Goal: Task Accomplishment & Management: Complete application form

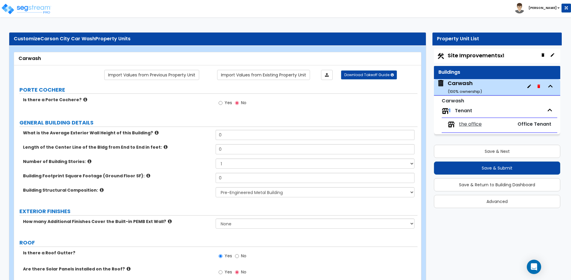
select select "1"
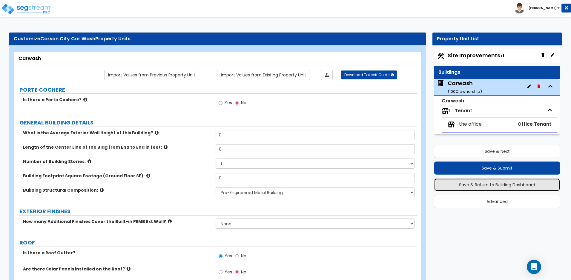
click at [473, 185] on button "Save & Return to Building Dashboard" at bounding box center [497, 184] width 126 height 13
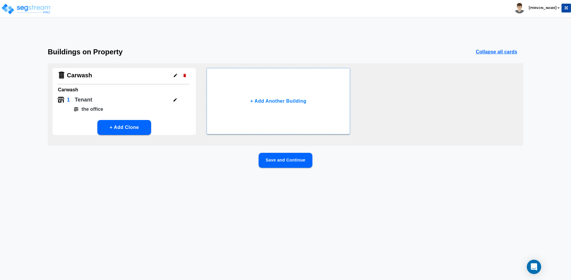
click at [296, 161] on button "Save and Continue" at bounding box center [285, 160] width 54 height 15
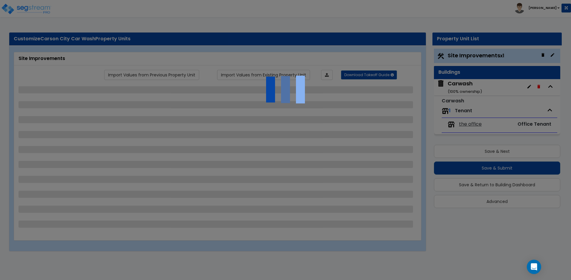
select select "2"
select select "1"
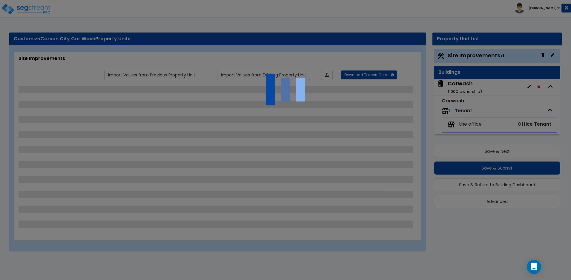
select select "1"
select select "2"
select select "4"
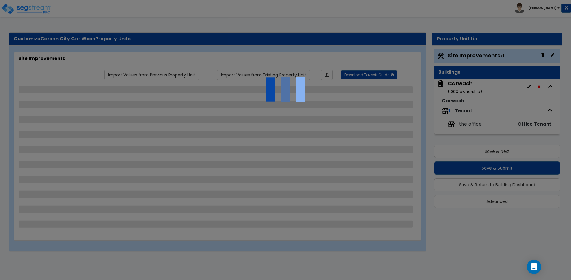
select select "2"
select select "1"
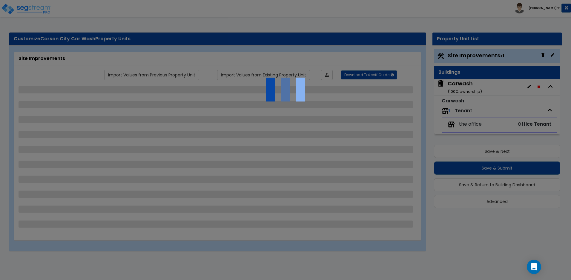
select select "5"
select select "1"
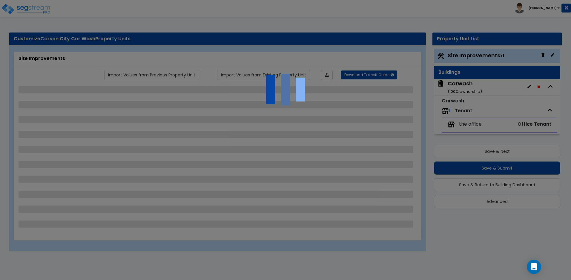
select select "1"
select select "4"
select select "1"
select select "2"
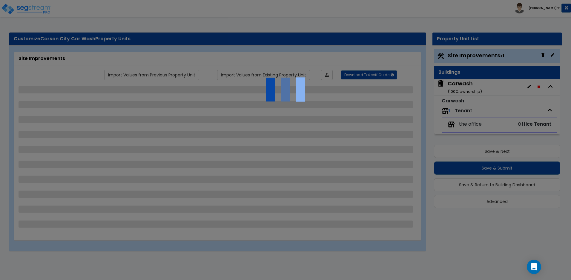
select select "1"
select select "11"
select select "1"
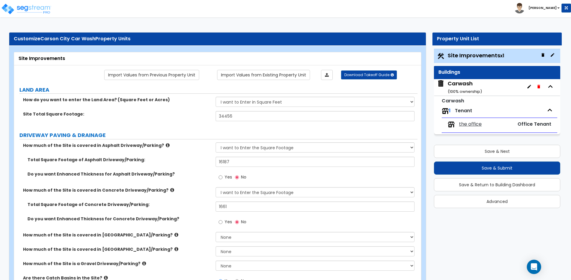
click at [462, 89] on small "( 100 % ownership)" at bounding box center [464, 92] width 34 height 6
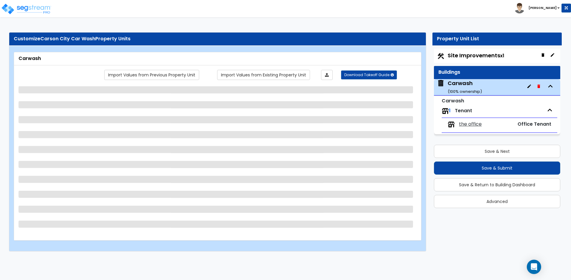
select select "1"
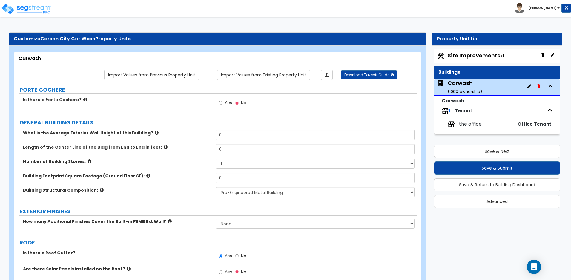
click at [83, 97] on icon at bounding box center [85, 99] width 4 height 4
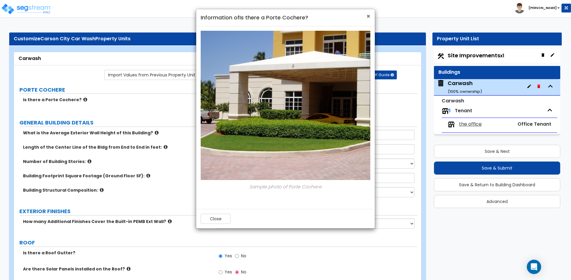
click at [367, 16] on span "×" at bounding box center [368, 16] width 4 height 9
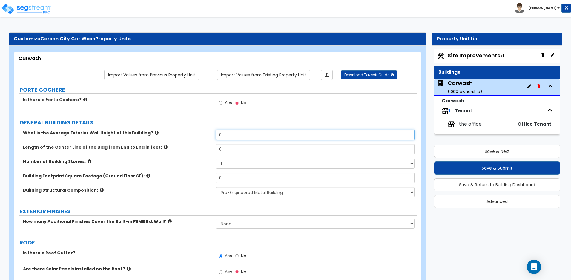
click at [295, 137] on input "0" at bounding box center [315, 135] width 198 height 10
drag, startPoint x: 294, startPoint y: 137, endPoint x: 217, endPoint y: 130, distance: 77.0
click at [217, 130] on input "0" at bounding box center [315, 135] width 198 height 10
type input "16"
click at [228, 148] on input "0" at bounding box center [315, 149] width 198 height 10
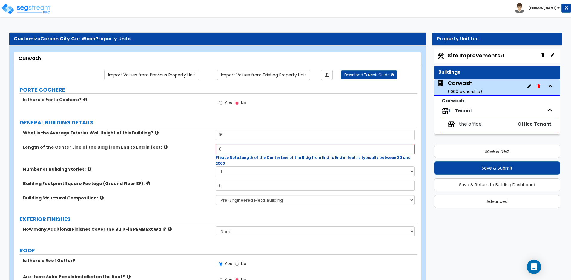
click at [155, 133] on icon at bounding box center [157, 132] width 4 height 4
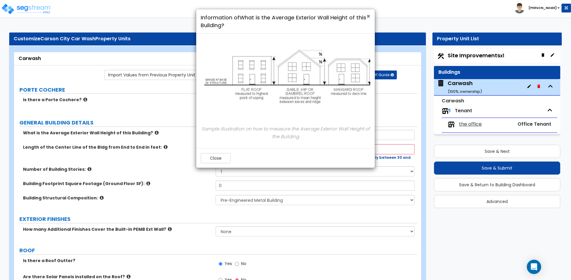
click at [369, 15] on span "×" at bounding box center [368, 16] width 4 height 9
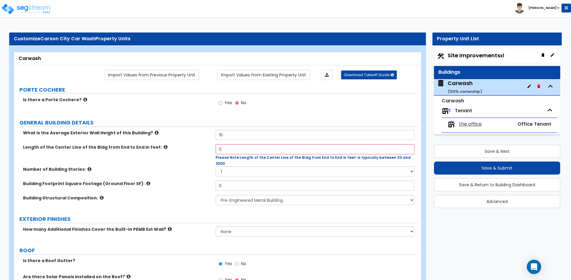
click at [164, 145] on icon at bounding box center [166, 147] width 4 height 4
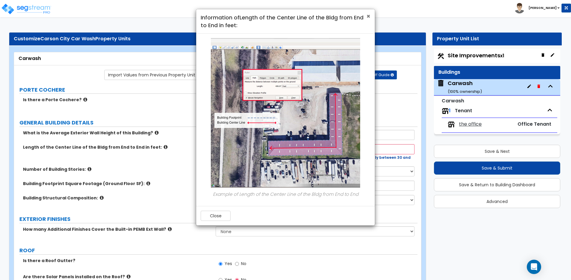
click at [367, 15] on span "×" at bounding box center [368, 16] width 4 height 9
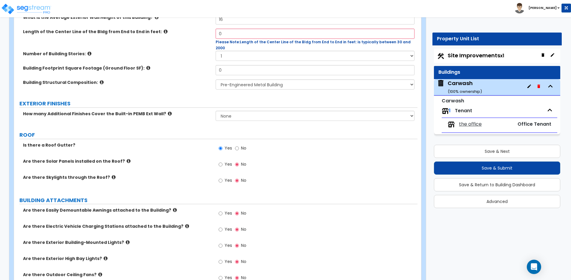
scroll to position [99, 0]
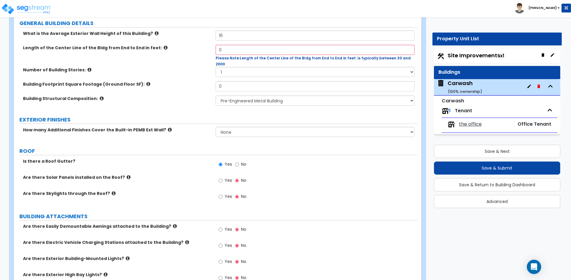
click at [479, 89] on small "( 100 % ownership)" at bounding box center [464, 92] width 34 height 6
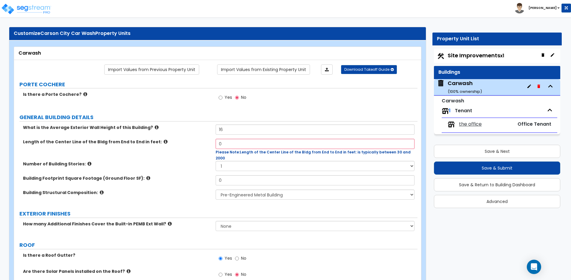
scroll to position [0, 0]
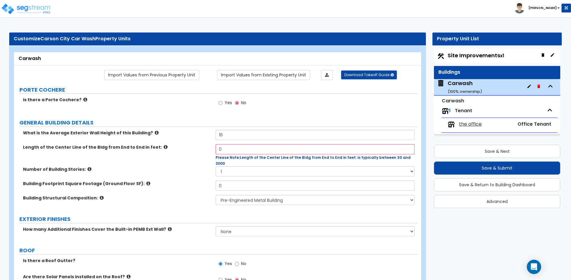
click at [452, 91] on small "( 100 % ownership)" at bounding box center [464, 92] width 34 height 6
click at [248, 151] on input "0" at bounding box center [315, 149] width 198 height 10
drag, startPoint x: 248, startPoint y: 151, endPoint x: 193, endPoint y: 152, distance: 55.5
click at [193, 152] on div "Length of the Center Line of the Bldg from End to End in feet: 0 Please Note: L…" at bounding box center [215, 155] width 403 height 22
type input "83"
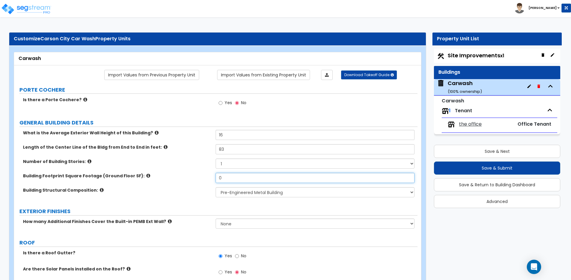
drag, startPoint x: 236, startPoint y: 177, endPoint x: 190, endPoint y: 178, distance: 46.0
click at [190, 178] on div "Building Footprint Square Footage (Ground Floor SF): 0" at bounding box center [215, 180] width 403 height 14
type input "1,826"
click at [146, 175] on icon at bounding box center [148, 175] width 4 height 4
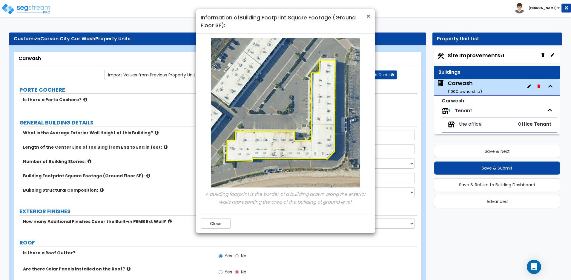
click at [367, 15] on span "×" at bounding box center [368, 16] width 4 height 9
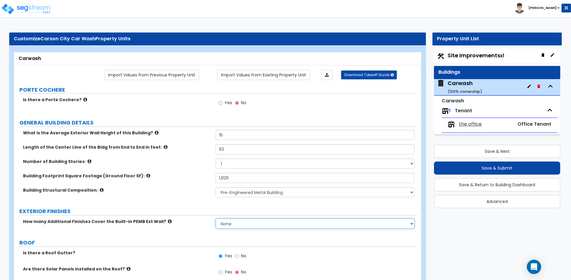
click at [245, 225] on select "None 1 2 3" at bounding box center [315, 223] width 198 height 10
click at [216, 218] on select "None 1 2 3" at bounding box center [315, 223] width 198 height 10
click at [242, 226] on select "None 1 2 3" at bounding box center [315, 223] width 198 height 10
select select "1"
click at [216, 218] on select "None 1 2 3" at bounding box center [315, 223] width 198 height 10
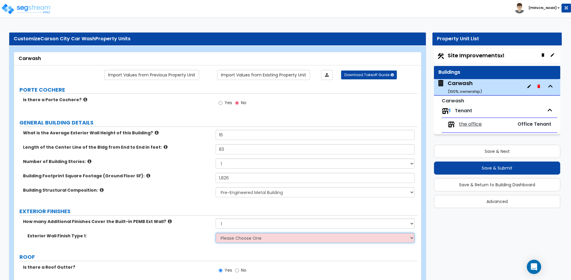
click at [241, 238] on select "Please Choose One No Finish/Shared Wall No Wall Brick Veneer Stone Veneer Wood …" at bounding box center [315, 238] width 198 height 10
select select "5"
click at [216, 233] on select "Please Choose One No Finish/Shared Wall No Wall Brick Veneer Stone Veneer Wood …" at bounding box center [315, 238] width 198 height 10
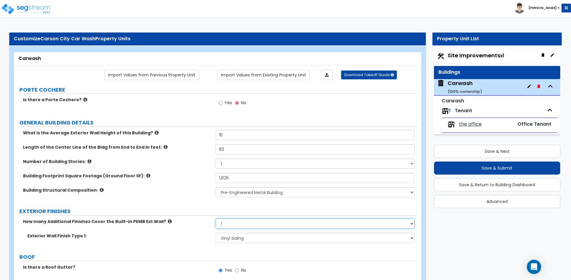
click at [345, 222] on select "None 1 2 3" at bounding box center [315, 223] width 198 height 10
click at [216, 218] on select "None 1 2 3" at bounding box center [315, 223] width 198 height 10
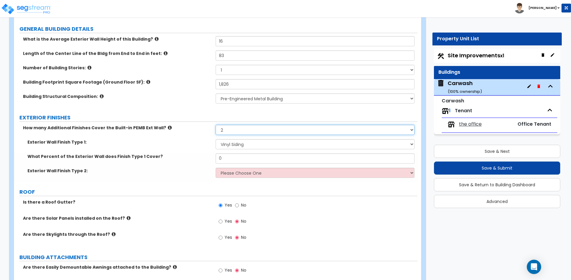
scroll to position [99, 0]
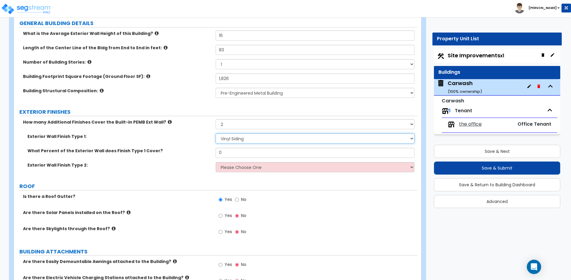
click at [300, 137] on select "Please Choose One No Finish/Shared Wall No Wall Brick Veneer Stone Veneer Wood …" at bounding box center [315, 138] width 198 height 10
click at [283, 126] on select "None 1 2 3" at bounding box center [315, 124] width 198 height 10
select select "0"
click at [216, 119] on select "None 1 2 3" at bounding box center [315, 124] width 198 height 10
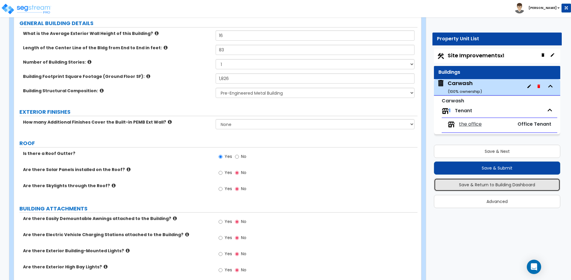
click at [475, 182] on button "Save & Return to Building Dashboard" at bounding box center [497, 184] width 126 height 13
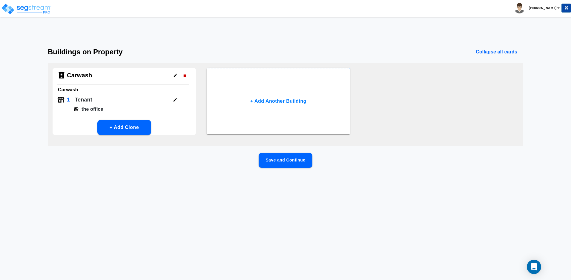
scroll to position [0, 0]
click at [303, 160] on button "Save and Continue" at bounding box center [285, 160] width 54 height 15
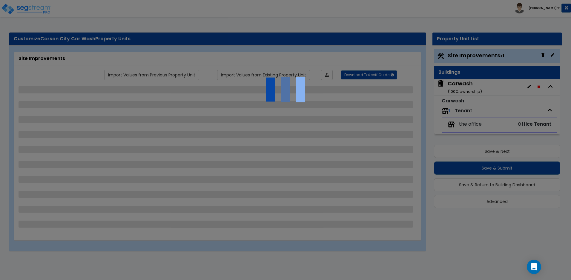
select select "2"
select select "1"
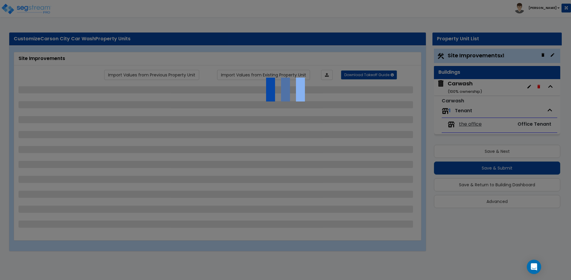
select select "1"
select select "2"
select select "4"
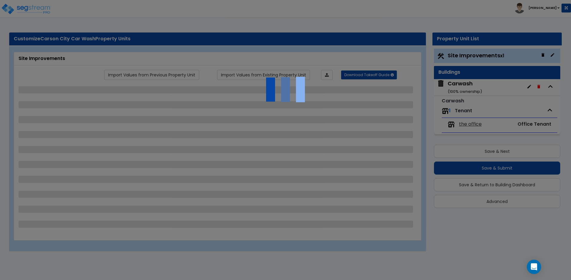
select select "2"
select select "1"
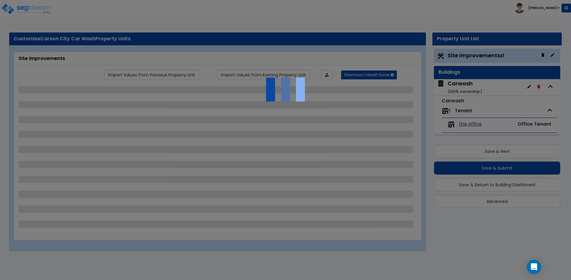
select select "5"
select select "1"
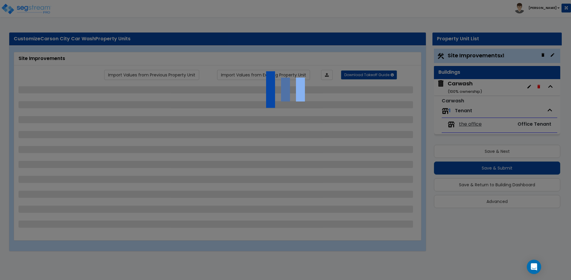
select select "1"
select select "4"
select select "1"
select select "2"
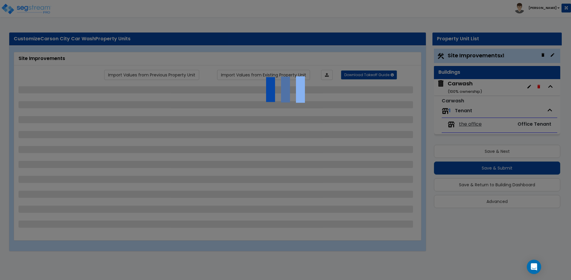
select select "1"
select select "11"
select select "1"
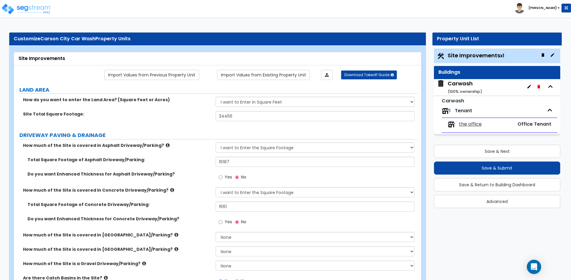
click at [470, 54] on span "Site Improvements x1" at bounding box center [475, 55] width 56 height 7
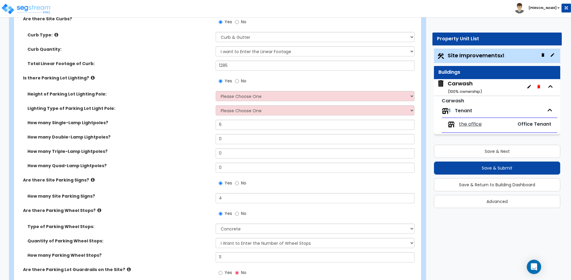
scroll to position [398, 0]
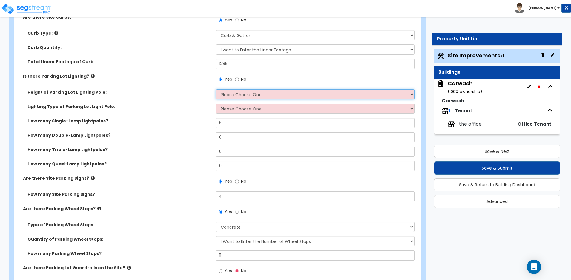
click at [273, 94] on select "Please Choose One 20' high 30' high 40' high" at bounding box center [315, 94] width 198 height 10
select select "1"
click at [216, 89] on select "Please Choose One 20' high 30' high 40' high" at bounding box center [315, 94] width 198 height 10
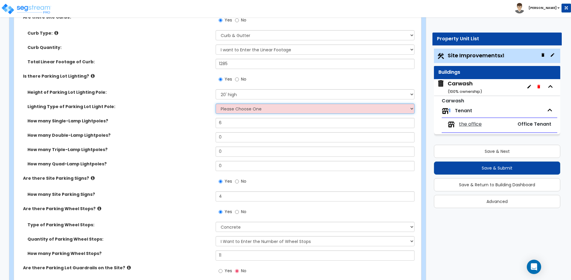
click at [270, 109] on select "Please Choose One LED Metal Halide High Pressure Sodium Please Choose for me" at bounding box center [315, 109] width 198 height 10
select select "1"
click at [216, 104] on select "Please Choose One LED Metal Halide High Pressure Sodium Please Choose for me" at bounding box center [315, 109] width 198 height 10
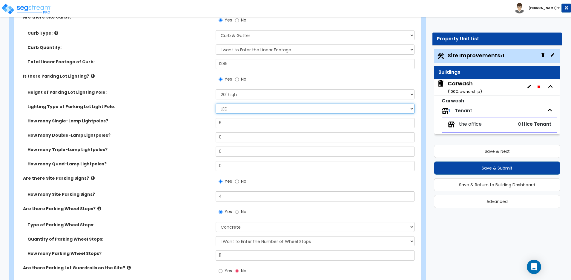
click at [271, 111] on select "Please Choose One LED Metal Halide High Pressure Sodium Please Choose for me" at bounding box center [315, 109] width 198 height 10
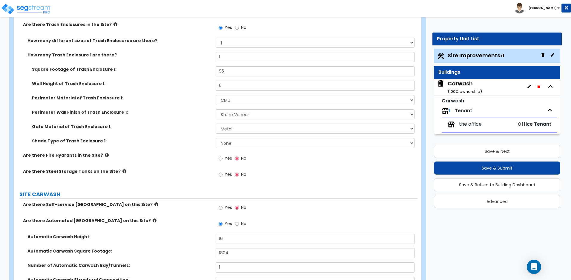
scroll to position [1990, 0]
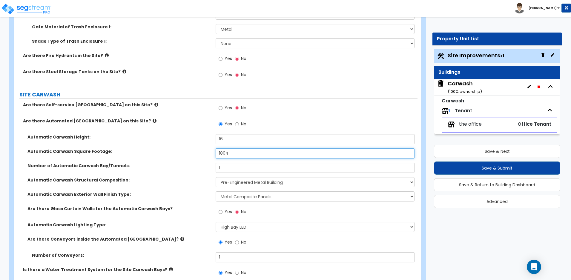
drag, startPoint x: 232, startPoint y: 154, endPoint x: 185, endPoint y: 152, distance: 46.9
click at [185, 152] on div "Automatic Carwash Square Footage: 1804" at bounding box center [215, 155] width 403 height 14
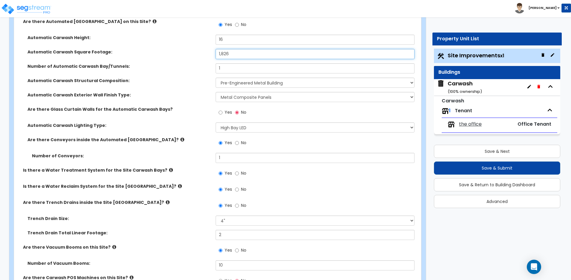
scroll to position [2128, 0]
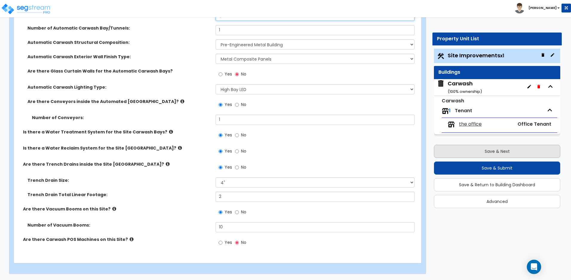
type input "1,826"
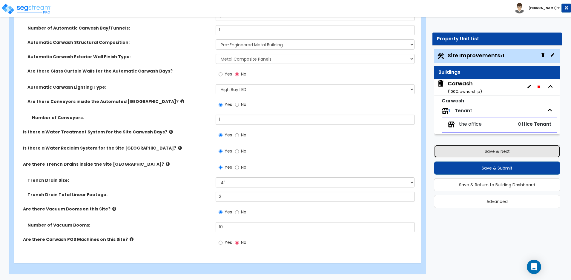
click at [466, 152] on button "Save & Next" at bounding box center [497, 151] width 126 height 13
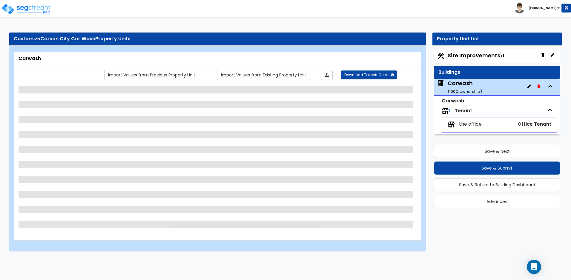
select select "1"
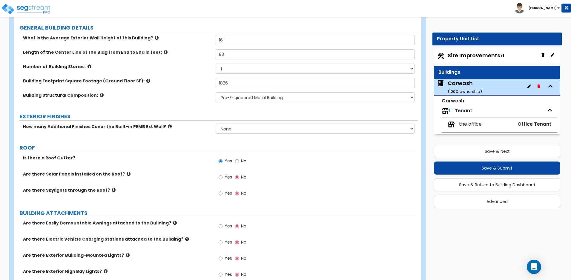
scroll to position [99, 0]
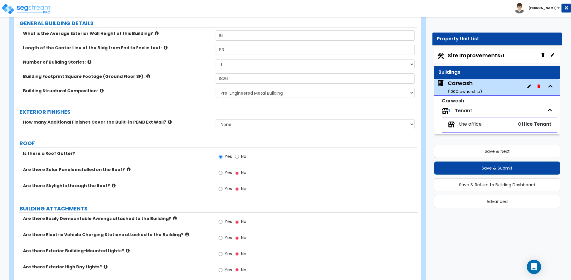
click at [112, 151] on label "Is there a Roof Gutter?" at bounding box center [117, 153] width 188 height 6
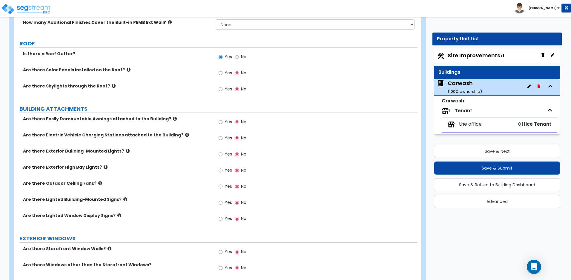
click at [173, 118] on icon at bounding box center [175, 118] width 4 height 4
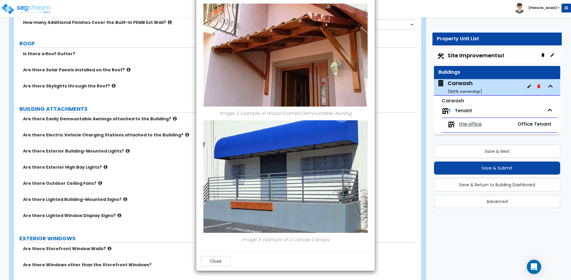
scroll to position [0, 0]
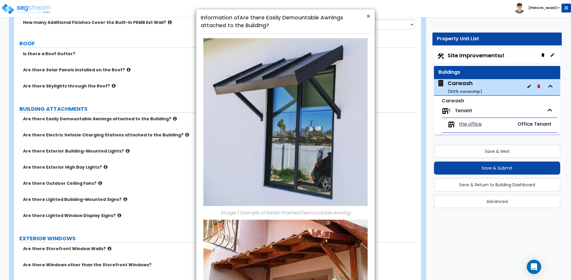
click at [366, 16] on span "×" at bounding box center [368, 16] width 4 height 9
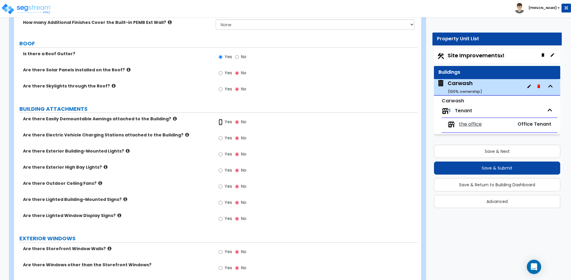
click at [221, 122] on input "Yes" at bounding box center [220, 122] width 4 height 7
radio input "true"
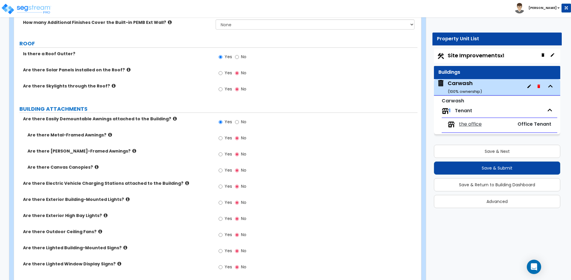
click at [108, 134] on icon at bounding box center [110, 135] width 4 height 4
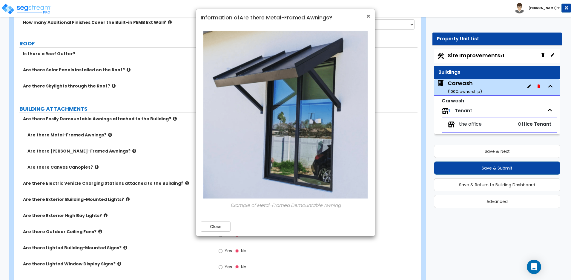
click at [369, 15] on span "×" at bounding box center [368, 16] width 4 height 9
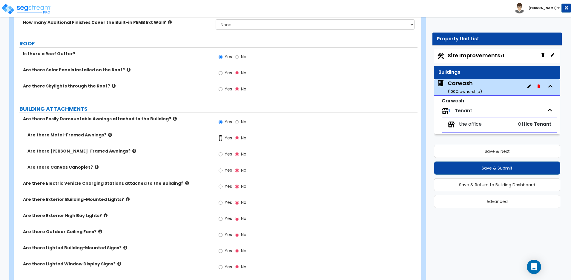
click at [219, 137] on input "Yes" at bounding box center [220, 138] width 4 height 7
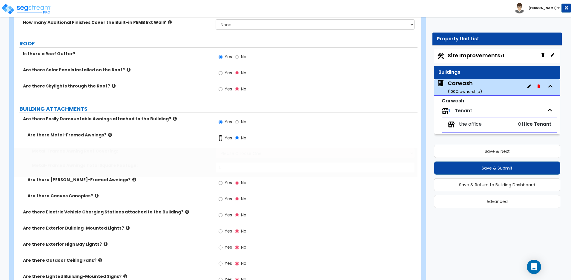
radio input "true"
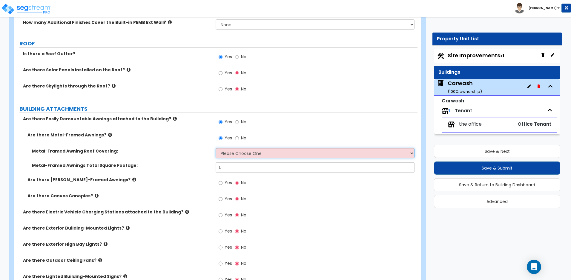
click at [268, 155] on select "Please Choose One Plastic Metal Glass" at bounding box center [315, 153] width 198 height 10
select select "2"
click at [216, 148] on select "Please Choose One Plastic Metal Glass" at bounding box center [315, 153] width 198 height 10
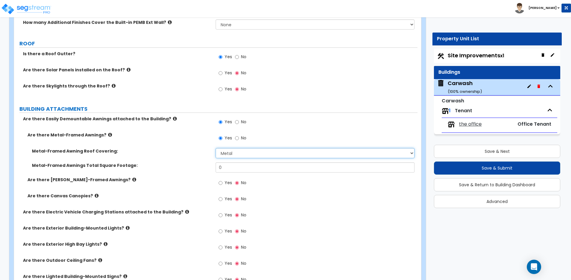
click at [238, 152] on select "Please Choose One Plastic Metal Glass" at bounding box center [315, 153] width 198 height 10
click at [236, 168] on input "0" at bounding box center [315, 167] width 198 height 10
drag, startPoint x: 236, startPoint y: 168, endPoint x: 198, endPoint y: 161, distance: 38.3
click at [198, 161] on div "Metal-Framed Awning Roof Covering: Please Choose One Plastic Metal Glass Metal-…" at bounding box center [216, 162] width 394 height 29
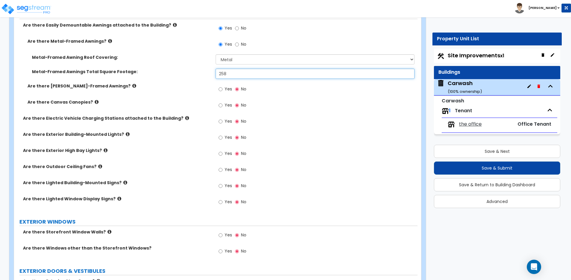
scroll to position [298, 0]
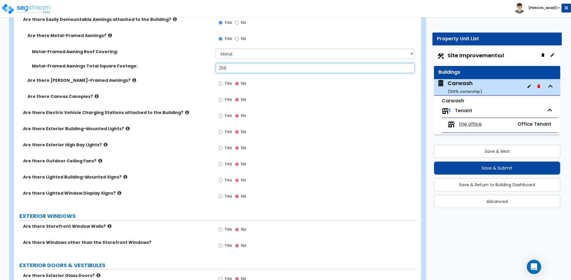
type input "258"
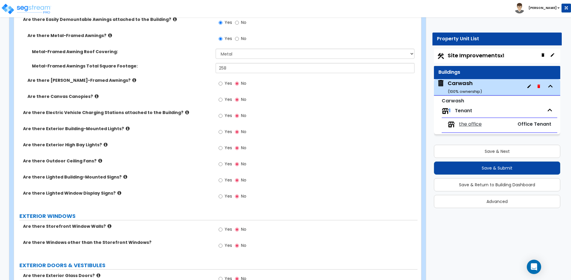
click at [95, 96] on icon at bounding box center [97, 96] width 4 height 4
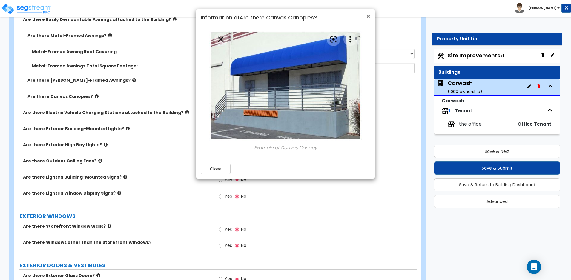
click at [367, 16] on span "×" at bounding box center [368, 16] width 4 height 9
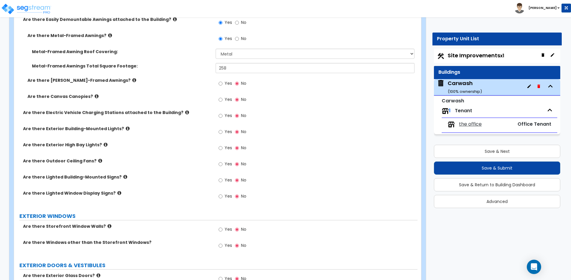
click at [216, 130] on div "Yes No" at bounding box center [233, 133] width 34 height 14
click at [219, 131] on input "Yes" at bounding box center [220, 132] width 4 height 7
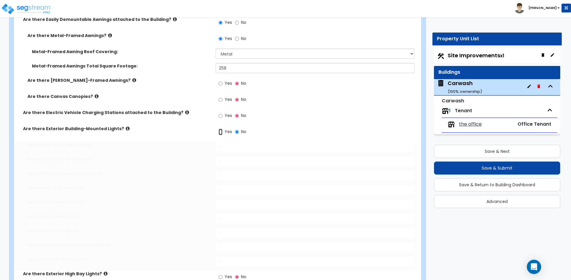
radio input "true"
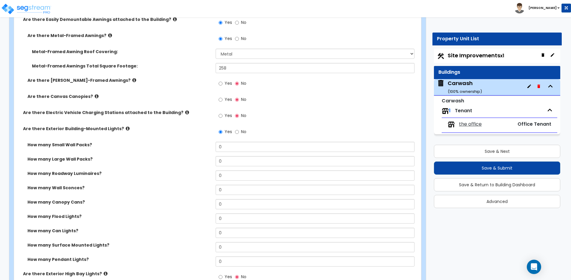
click at [126, 129] on icon at bounding box center [128, 128] width 4 height 4
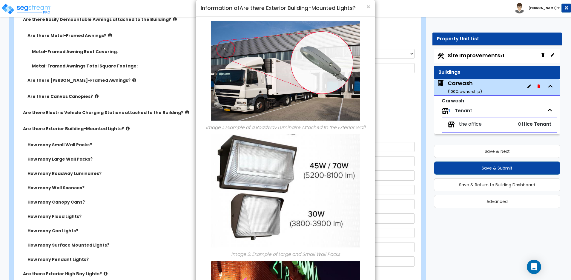
scroll to position [0, 0]
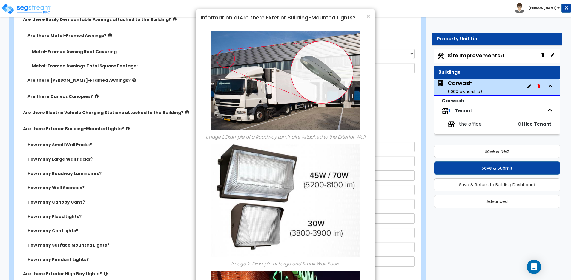
drag, startPoint x: 32, startPoint y: 133, endPoint x: 28, endPoint y: 132, distance: 4.3
click at [32, 133] on div "× Information of Are there Exterior Building-Mounted Lights? Image 1: Example o…" at bounding box center [285, 140] width 571 height 280
drag, startPoint x: 21, startPoint y: 127, endPoint x: 87, endPoint y: 128, distance: 66.0
click at [87, 128] on div "× Information of Are there Exterior Building-Mounted Lights? Image 1: Example o…" at bounding box center [285, 140] width 571 height 280
click at [369, 15] on span "×" at bounding box center [368, 16] width 4 height 9
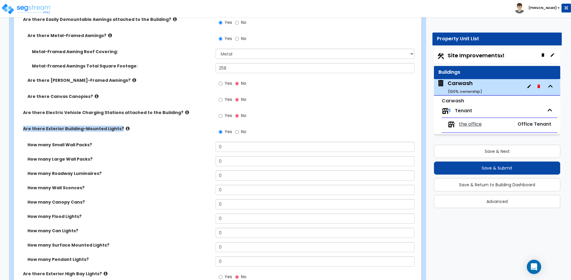
drag, startPoint x: 116, startPoint y: 127, endPoint x: 22, endPoint y: 127, distance: 93.7
click at [22, 127] on div "Are there Exterior Building-Mounted Lights?" at bounding box center [114, 129] width 201 height 6
copy label "Are there Exterior Building-Mounted Lights?"
click at [126, 129] on icon at bounding box center [128, 128] width 4 height 4
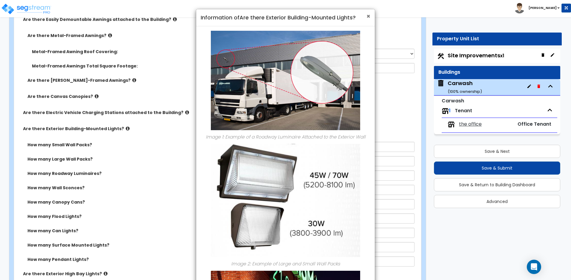
click at [368, 16] on span "×" at bounding box center [368, 16] width 4 height 9
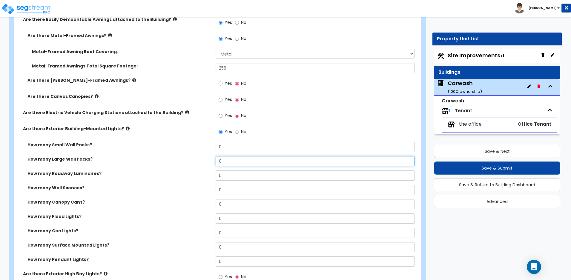
click at [225, 162] on input "0" at bounding box center [315, 161] width 198 height 10
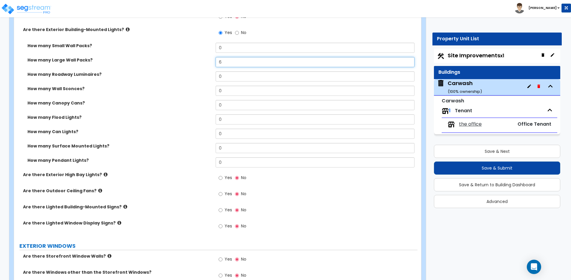
scroll to position [398, 0]
type input "6"
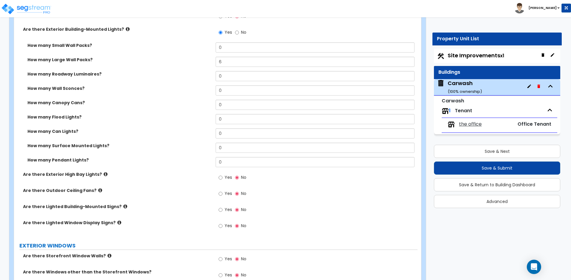
click at [104, 175] on icon at bounding box center [106, 174] width 4 height 4
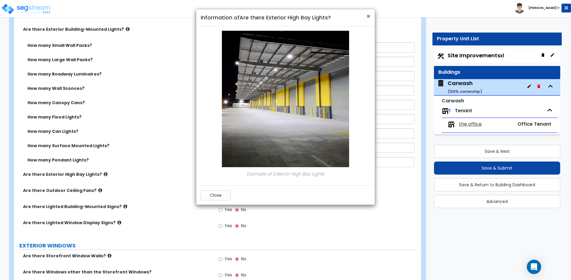
click at [369, 16] on span "×" at bounding box center [368, 16] width 4 height 9
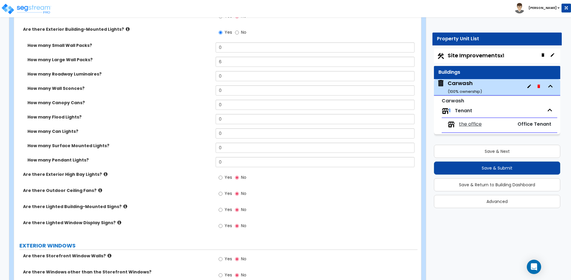
click at [98, 190] on icon at bounding box center [100, 190] width 4 height 4
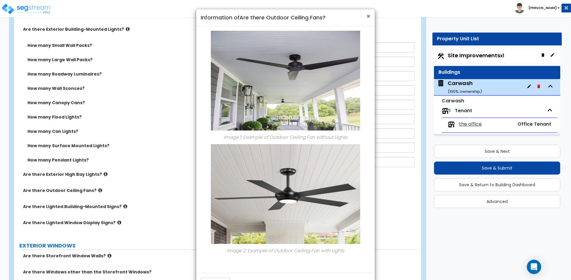
click at [369, 18] on span "×" at bounding box center [368, 16] width 4 height 9
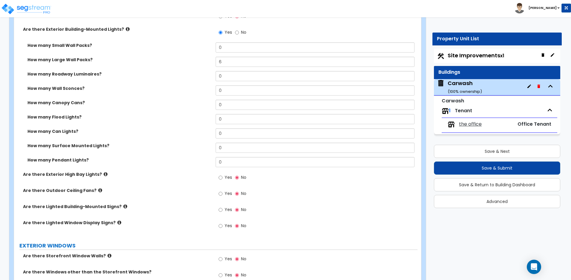
click at [123, 206] on icon at bounding box center [125, 206] width 4 height 4
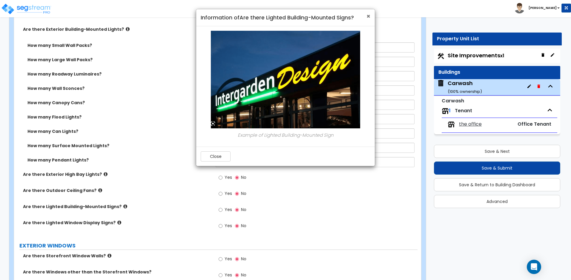
click at [367, 16] on span "×" at bounding box center [368, 16] width 4 height 9
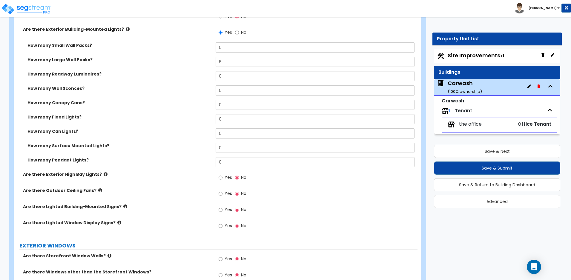
click at [123, 205] on icon at bounding box center [125, 206] width 4 height 4
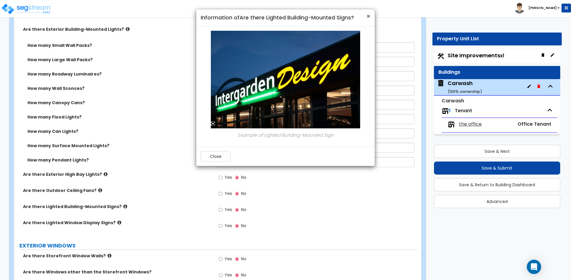
click at [369, 15] on span "×" at bounding box center [368, 16] width 4 height 9
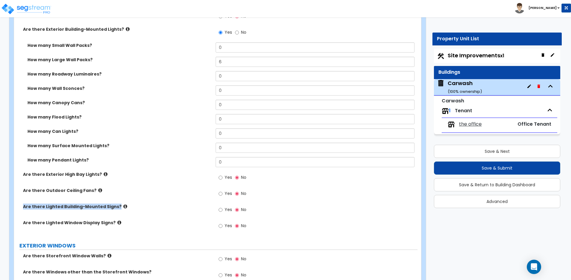
drag, startPoint x: 114, startPoint y: 207, endPoint x: 17, endPoint y: 210, distance: 97.4
click at [17, 210] on div "Are there Lighted Building-Mounted Signs? Yes No" at bounding box center [215, 212] width 403 height 16
copy label "Are there Lighted Building-Mounted Signs?"
click at [123, 206] on icon at bounding box center [125, 206] width 4 height 4
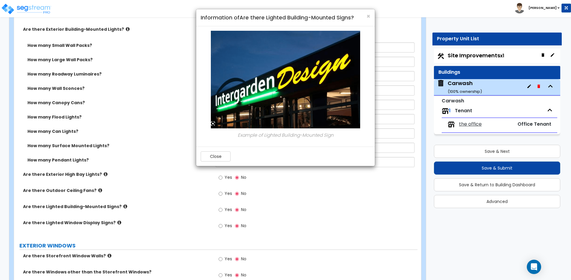
scroll to position [498, 0]
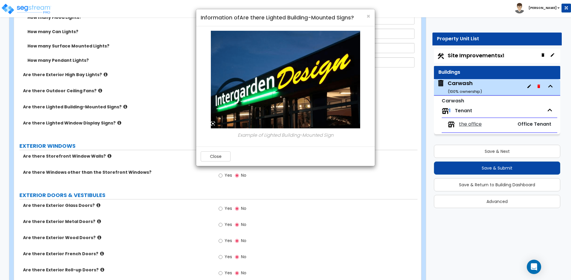
click at [371, 16] on div "× Information of Are there Lighted Building-Mounted Signs?" at bounding box center [285, 17] width 179 height 17
click at [367, 17] on span "×" at bounding box center [368, 16] width 4 height 9
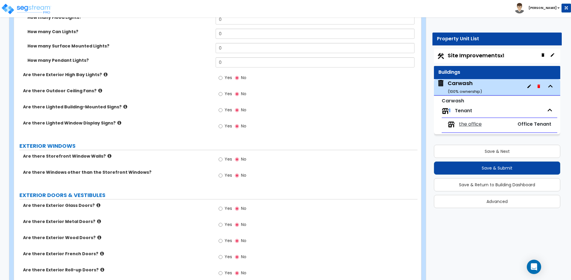
click at [217, 111] on div "Yes No" at bounding box center [233, 111] width 34 height 14
click at [220, 109] on input "Yes" at bounding box center [220, 110] width 4 height 7
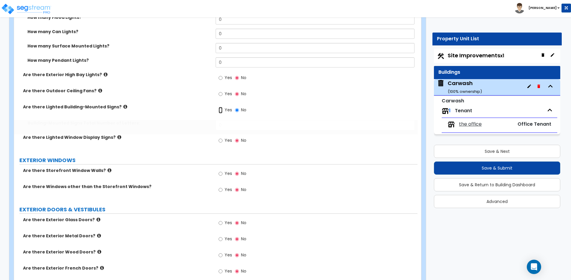
radio input "true"
drag, startPoint x: 231, startPoint y: 128, endPoint x: 210, endPoint y: 128, distance: 20.6
click at [210, 128] on div "Building-Mounted Signs Total Number of Letters: 0" at bounding box center [215, 127] width 403 height 14
click at [233, 125] on input "0" at bounding box center [315, 125] width 198 height 10
drag, startPoint x: 233, startPoint y: 125, endPoint x: 213, endPoint y: 127, distance: 20.4
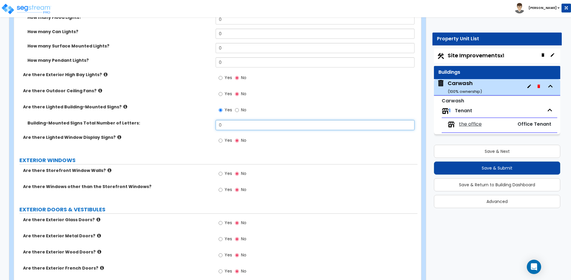
click at [213, 127] on div "Building-Mounted Signs Total Number of Letters: 0" at bounding box center [215, 127] width 403 height 14
type input "14"
click at [117, 137] on icon at bounding box center [119, 137] width 4 height 4
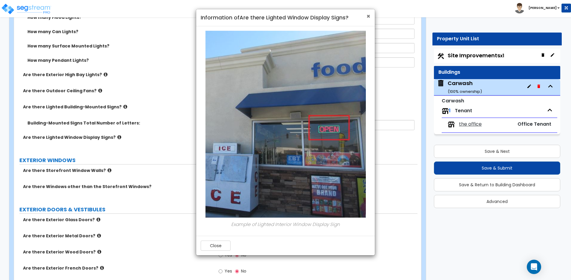
click at [369, 17] on span "×" at bounding box center [368, 16] width 4 height 9
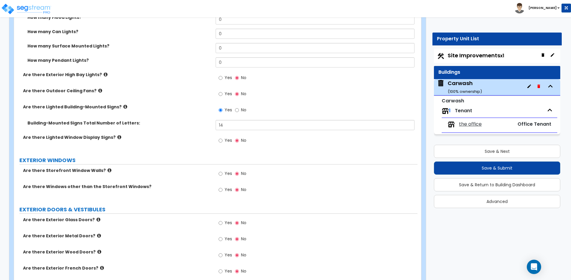
click at [107, 170] on icon at bounding box center [109, 170] width 4 height 4
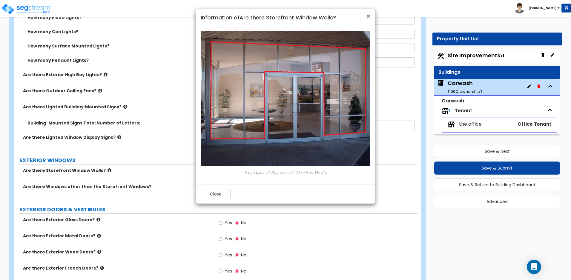
click at [369, 15] on span "×" at bounding box center [368, 16] width 4 height 9
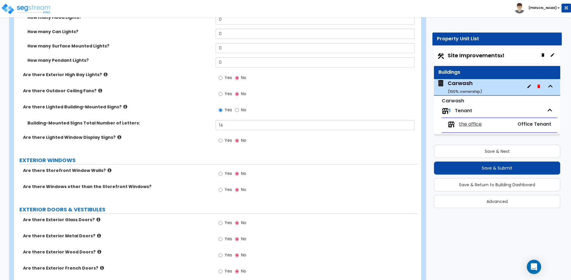
scroll to position [597, 0]
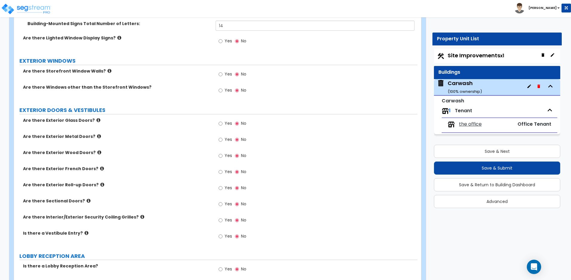
click at [84, 232] on icon at bounding box center [86, 233] width 4 height 4
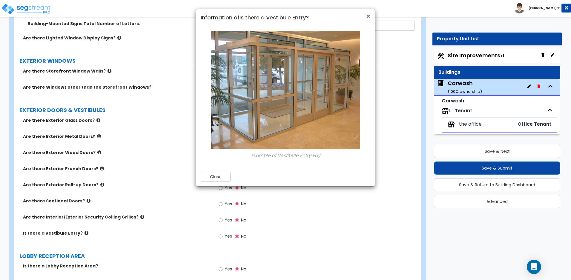
click at [368, 16] on span "×" at bounding box center [368, 16] width 4 height 9
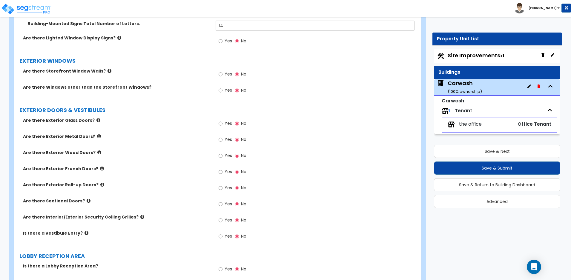
click at [140, 216] on icon at bounding box center [142, 217] width 4 height 4
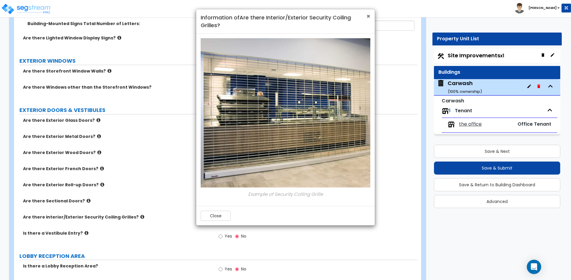
click at [369, 18] on span "×" at bounding box center [368, 16] width 4 height 9
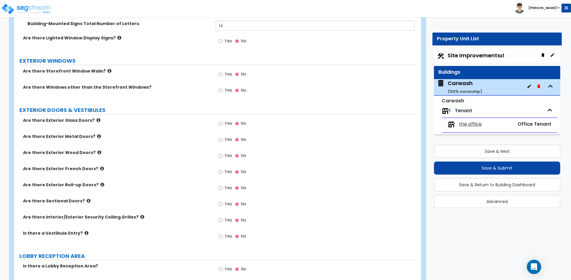
click at [87, 200] on icon at bounding box center [89, 200] width 4 height 4
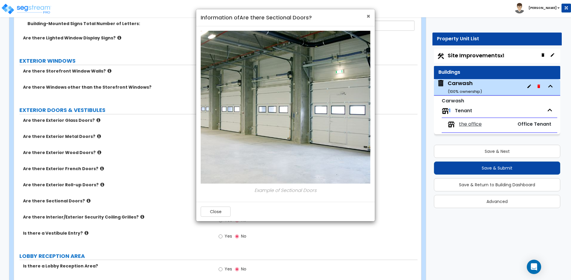
click at [369, 15] on span "×" at bounding box center [368, 16] width 4 height 9
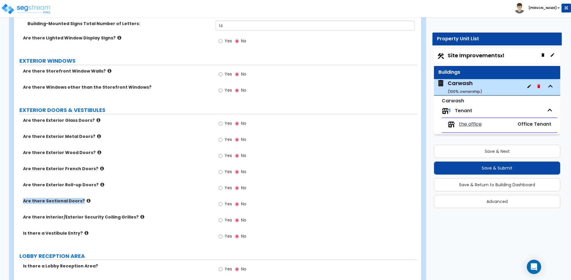
drag, startPoint x: 79, startPoint y: 199, endPoint x: 21, endPoint y: 203, distance: 57.4
click at [21, 203] on div "Are there Sectional Doors?" at bounding box center [114, 201] width 201 height 6
copy label "Are there Sectional Doors?"
click at [569, 223] on div "Customize [GEOGRAPHIC_DATA] Car Wash Property Units Carwash Import Values from …" at bounding box center [285, 231] width 571 height 1605
click at [221, 204] on input "Yes" at bounding box center [220, 204] width 4 height 7
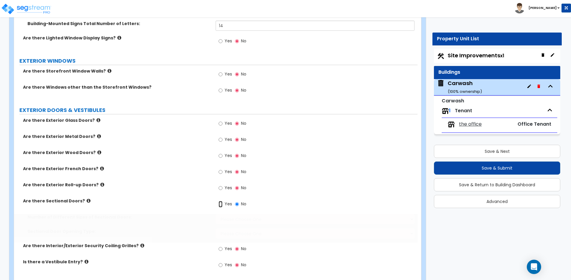
radio input "true"
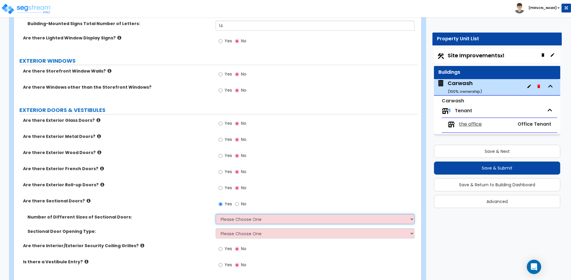
click at [275, 218] on select "Please Choose One 1 2 3" at bounding box center [315, 219] width 198 height 10
select select "1"
click at [216, 214] on select "Please Choose One 1 2 3" at bounding box center [315, 219] width 198 height 10
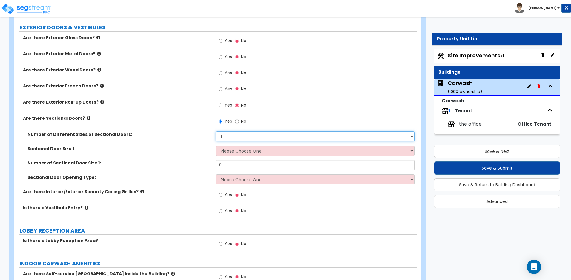
scroll to position [696, 0]
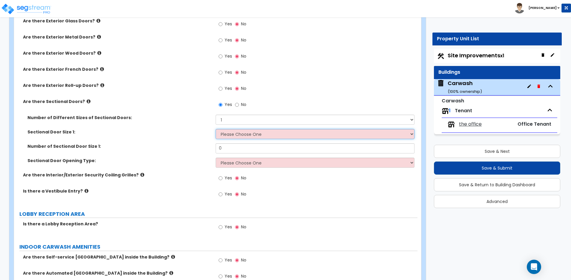
click at [259, 135] on select "Please Choose One 8' x 8' 10' x 10' 12' x 12' 20' x 14'" at bounding box center [315, 134] width 198 height 10
select select "4"
click at [216, 129] on select "Please Choose One 8' x 8' 10' x 10' 12' x 12' 20' x 14'" at bounding box center [315, 134] width 198 height 10
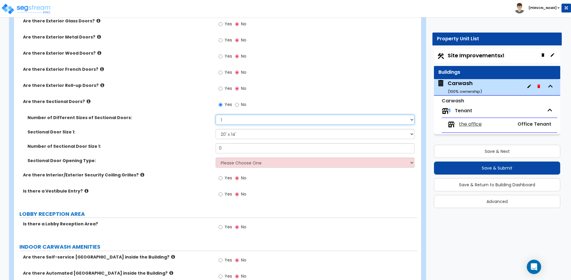
click at [247, 119] on select "Please Choose One 1 2 3" at bounding box center [315, 120] width 198 height 10
click at [216, 115] on select "Please Choose One 1 2 3" at bounding box center [315, 120] width 198 height 10
click at [238, 150] on input "0" at bounding box center [315, 148] width 198 height 10
drag, startPoint x: 284, startPoint y: 147, endPoint x: 203, endPoint y: 147, distance: 80.6
click at [203, 147] on div "Number of Sectional Door Size 1: 0" at bounding box center [215, 150] width 403 height 14
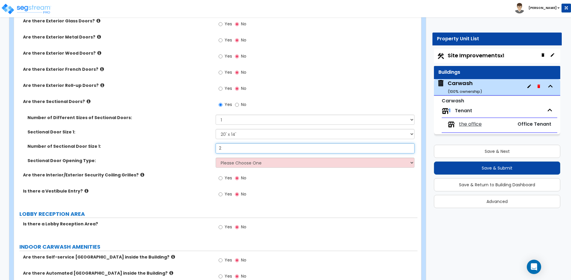
type input "2"
click at [267, 163] on select "Please Choose One All Manual All Motorized Some are Motorized" at bounding box center [315, 163] width 198 height 10
select select "2"
click at [216, 158] on select "Please Choose One All Manual All Motorized Some are Motorized" at bounding box center [315, 163] width 198 height 10
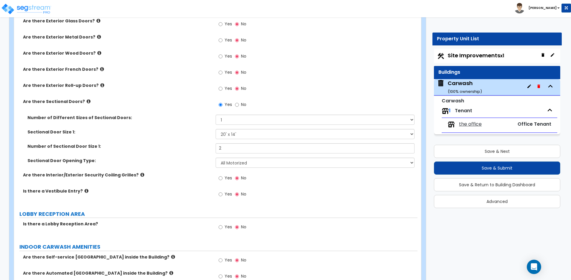
click at [140, 175] on icon at bounding box center [142, 175] width 4 height 4
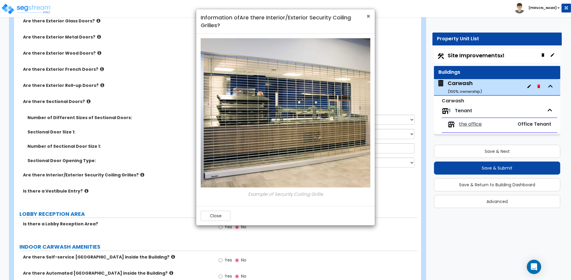
click at [369, 16] on span "×" at bounding box center [368, 16] width 4 height 9
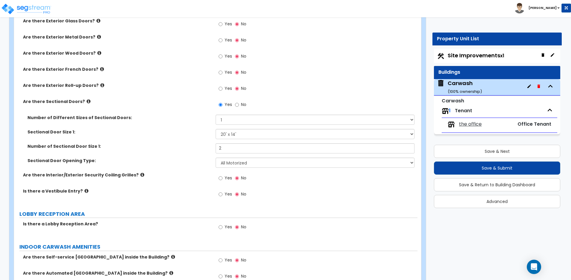
click at [84, 190] on icon at bounding box center [86, 191] width 4 height 4
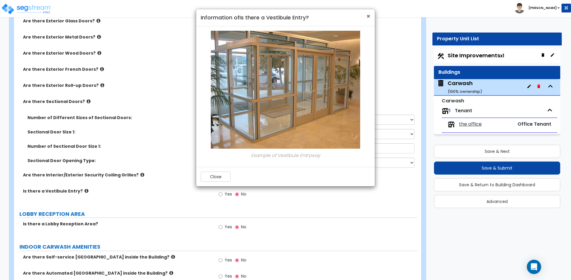
click at [368, 17] on span "×" at bounding box center [368, 16] width 4 height 9
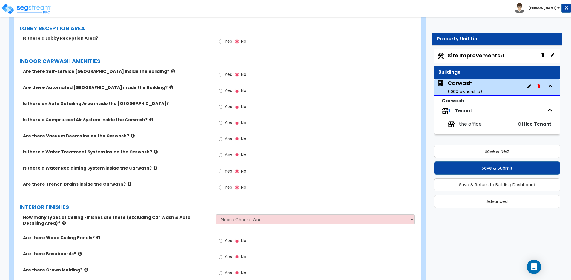
scroll to position [895, 0]
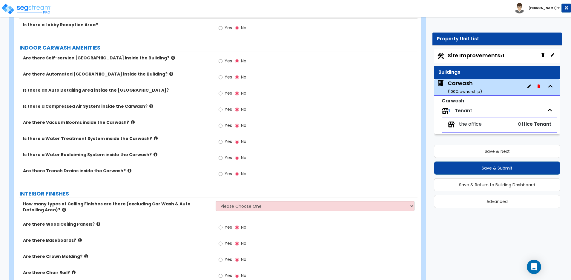
click at [169, 73] on icon at bounding box center [171, 74] width 4 height 4
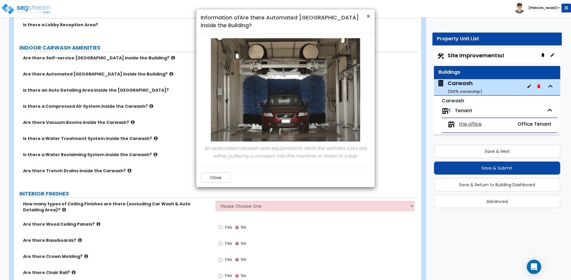
click at [368, 18] on span "×" at bounding box center [368, 16] width 4 height 9
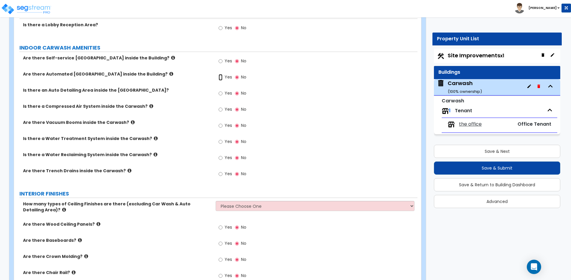
click at [222, 77] on input "Yes" at bounding box center [220, 77] width 4 height 7
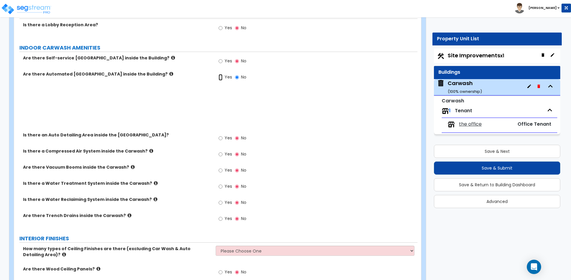
radio input "true"
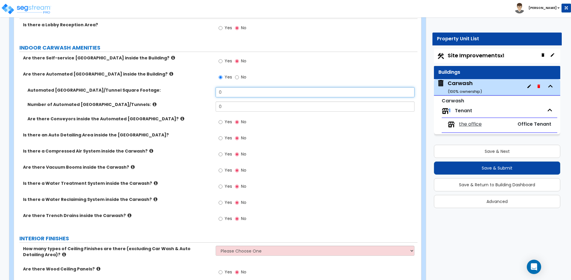
drag, startPoint x: 237, startPoint y: 91, endPoint x: 202, endPoint y: 91, distance: 34.6
click at [202, 91] on div "Automated [GEOGRAPHIC_DATA]/Tunnel Square Footage: 0" at bounding box center [215, 94] width 403 height 14
type input "1,826"
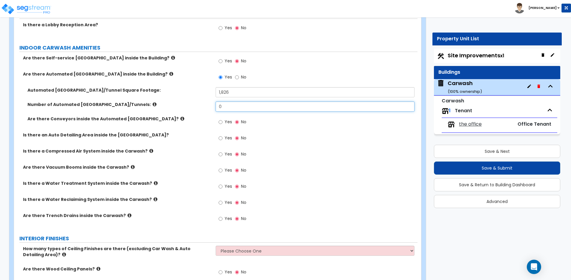
drag, startPoint x: 236, startPoint y: 106, endPoint x: 212, endPoint y: 108, distance: 24.9
click at [212, 108] on div "Number of Automated [GEOGRAPHIC_DATA]/Tunnels: 0" at bounding box center [215, 108] width 403 height 14
type input "1"
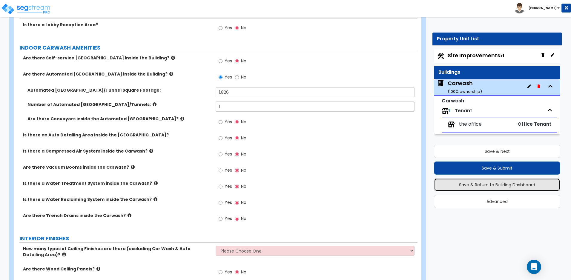
click at [492, 183] on button "Save & Return to Building Dashboard" at bounding box center [497, 184] width 126 height 13
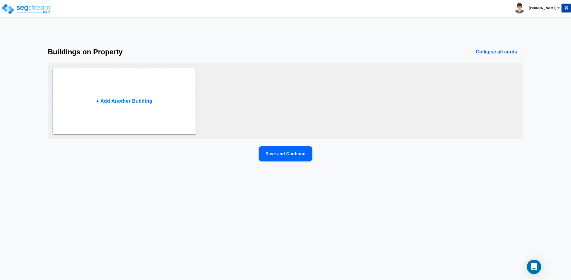
scroll to position [0, 0]
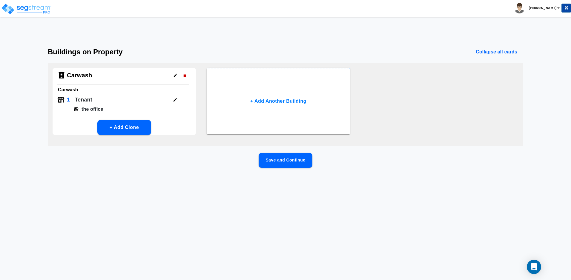
click at [303, 161] on button "Save and Continue" at bounding box center [285, 160] width 54 height 15
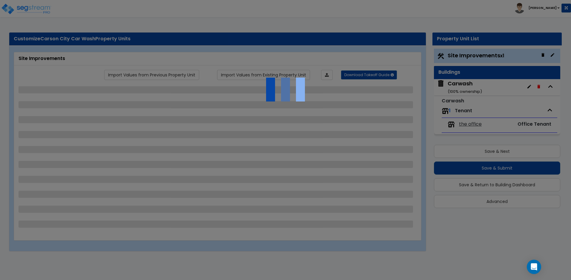
select select "2"
select select "1"
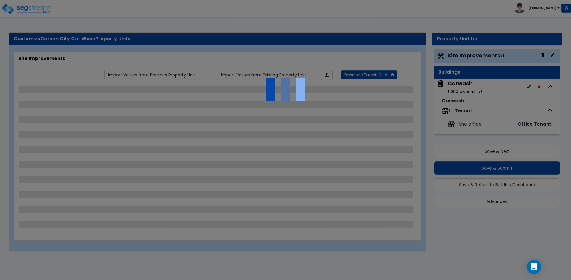
select select "1"
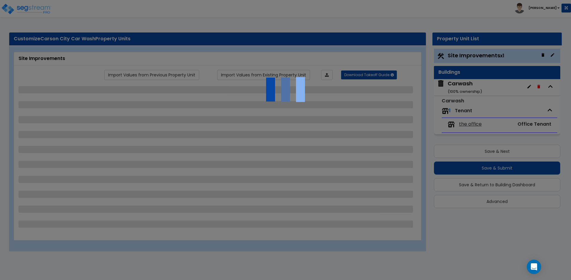
select select "2"
select select "4"
select select "2"
select select "1"
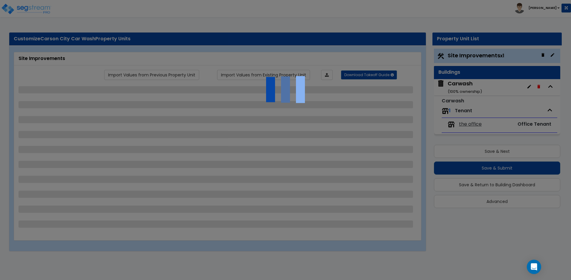
select select "1"
select select "5"
select select "1"
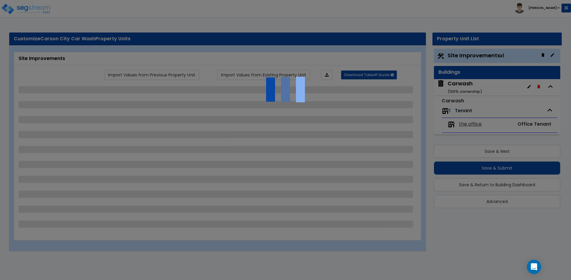
select select "1"
select select "4"
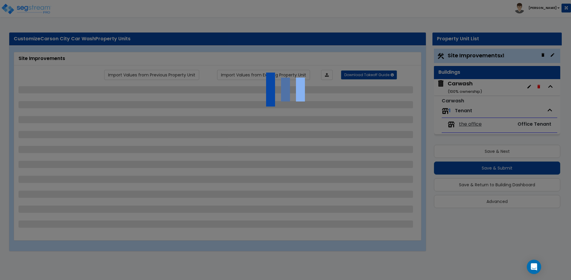
select select "1"
select select "2"
select select "1"
select select "11"
select select "1"
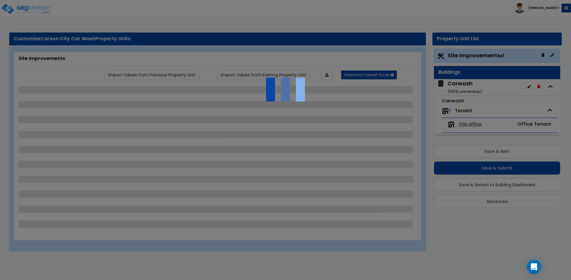
select select "1"
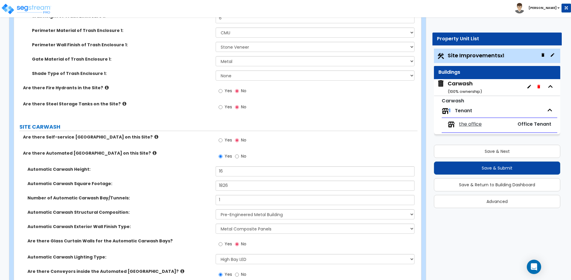
scroll to position [1990, 0]
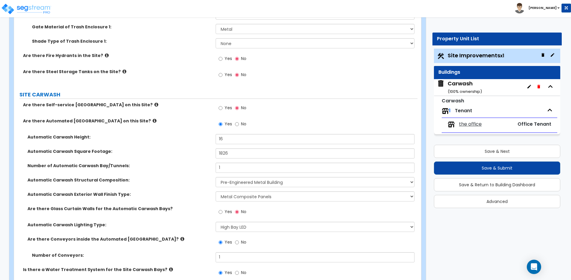
click at [153, 120] on icon at bounding box center [155, 121] width 4 height 4
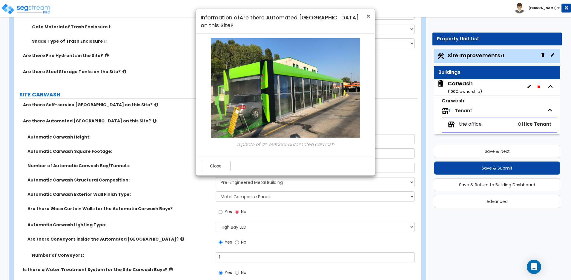
click at [367, 16] on span "×" at bounding box center [368, 16] width 4 height 9
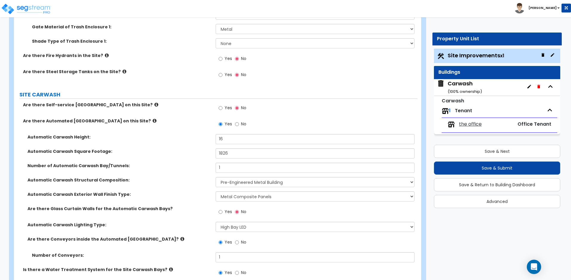
click at [467, 84] on div "Carwash ( 100 % ownership)" at bounding box center [464, 87] width 34 height 15
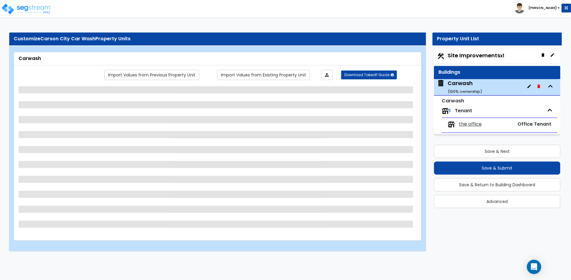
scroll to position [0, 0]
select select "1"
select select "2"
select select "1"
select select "4"
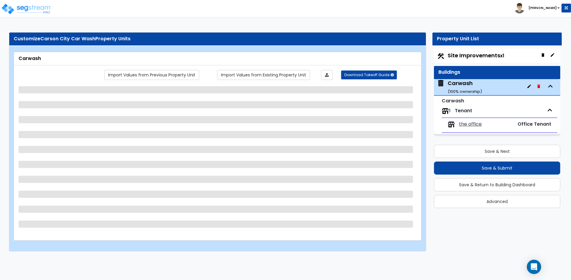
select select "2"
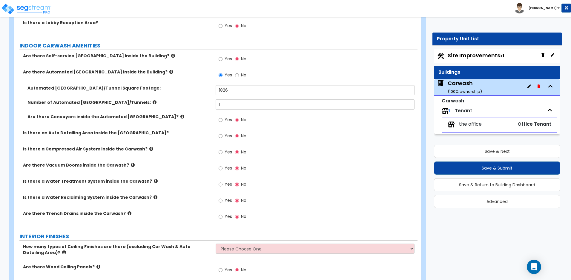
scroll to position [895, 0]
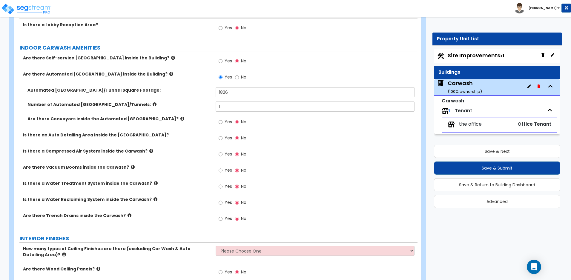
click at [169, 73] on icon at bounding box center [171, 74] width 4 height 4
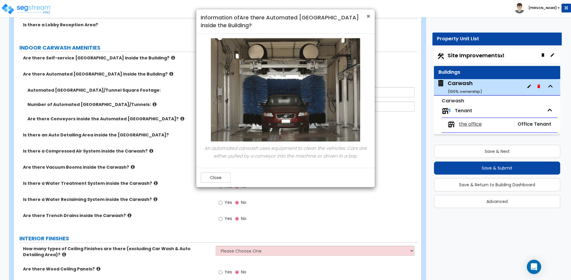
click at [368, 15] on span "×" at bounding box center [368, 16] width 4 height 9
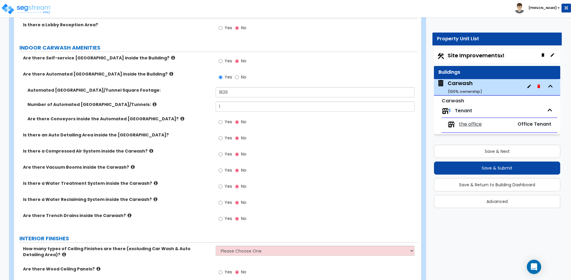
click at [169, 74] on icon at bounding box center [171, 74] width 4 height 4
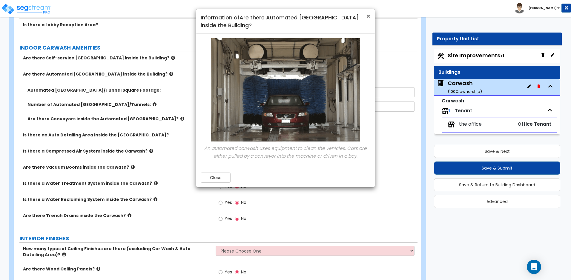
click at [368, 17] on span "×" at bounding box center [368, 16] width 4 height 9
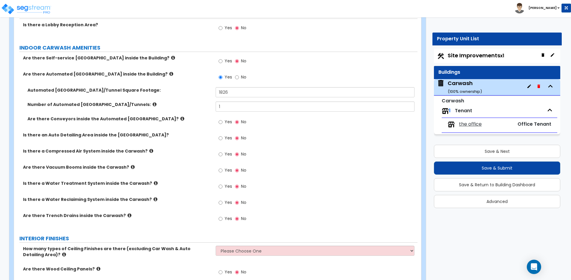
click at [455, 52] on span "Site Improvements x1" at bounding box center [475, 55] width 56 height 7
select select "2"
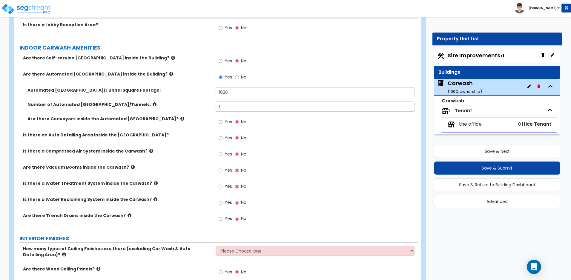
select select "1"
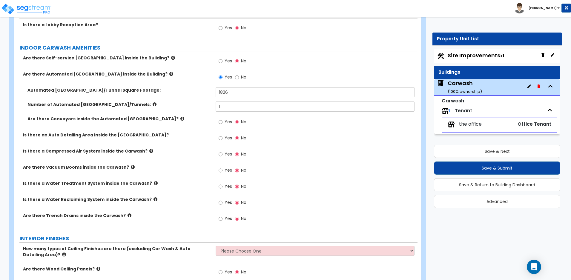
select select "1"
select select "2"
select select "4"
select select "2"
select select "1"
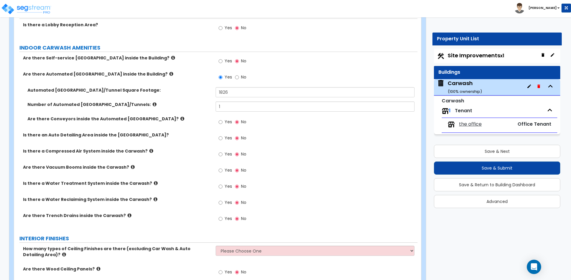
select select "1"
select select "5"
select select "1"
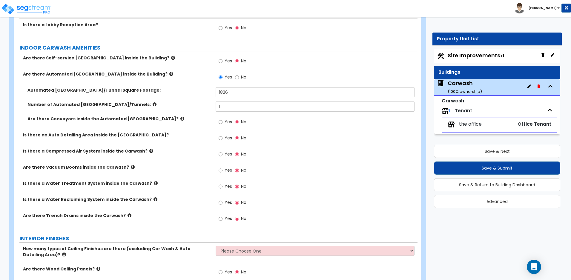
select select "1"
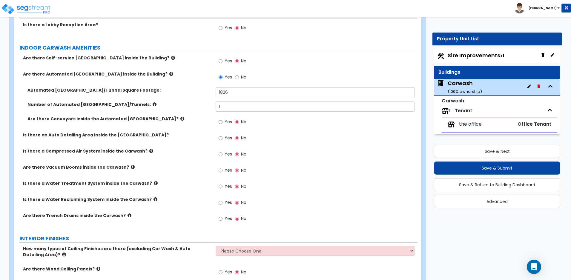
select select "4"
select select "1"
select select "2"
select select "1"
select select "11"
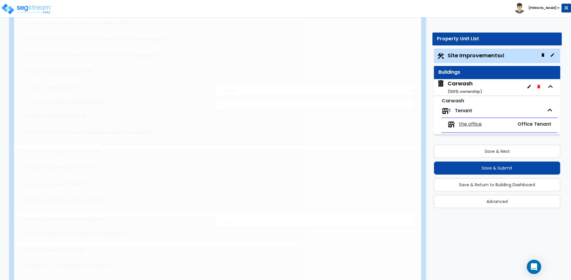
scroll to position [0, 0]
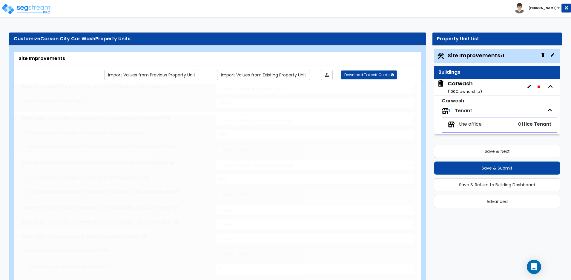
select select "1"
type input "1"
select select "1"
type input "2"
type input "10"
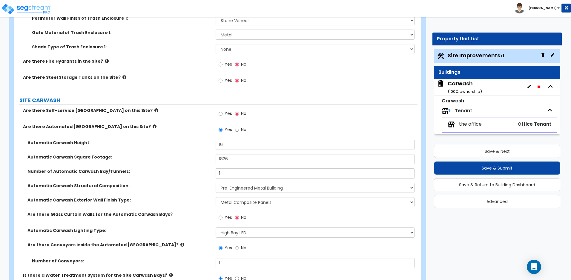
scroll to position [1990, 0]
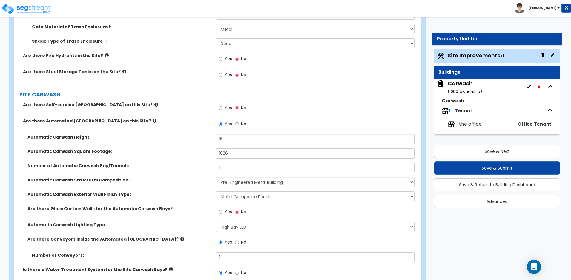
click at [153, 120] on icon at bounding box center [155, 121] width 4 height 4
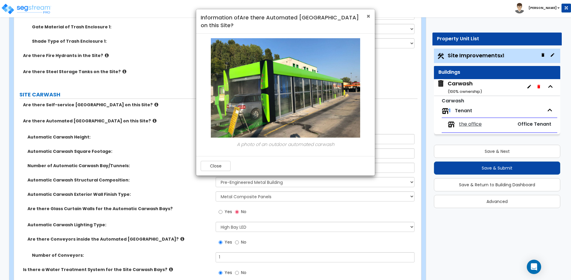
click at [367, 17] on span "×" at bounding box center [368, 16] width 4 height 9
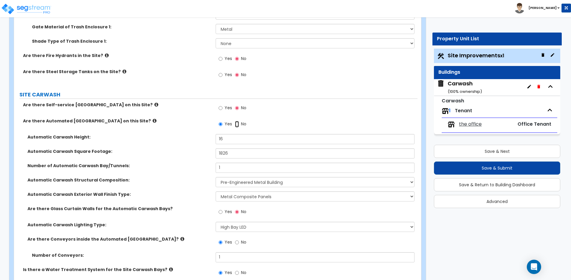
click at [238, 124] on input "No" at bounding box center [237, 124] width 4 height 7
radio input "false"
radio input "true"
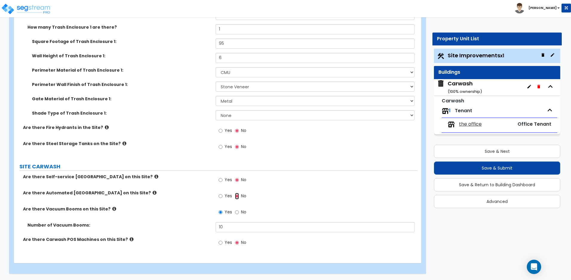
scroll to position [1918, 0]
click at [220, 198] on input "Yes" at bounding box center [220, 196] width 4 height 7
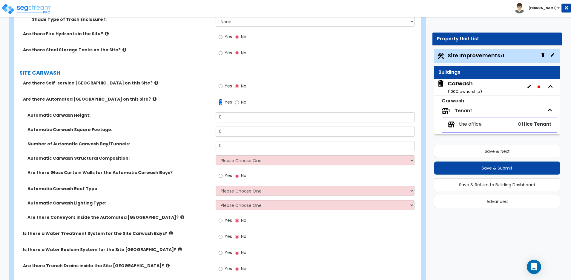
scroll to position [2018, 0]
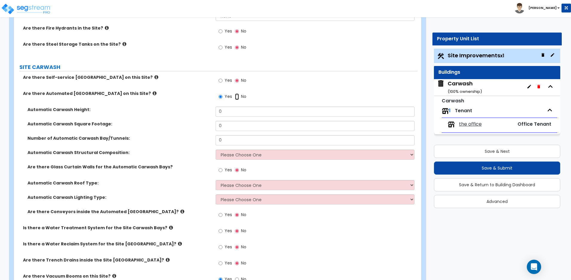
click at [238, 96] on input "No" at bounding box center [237, 96] width 4 height 7
radio input "false"
radio input "true"
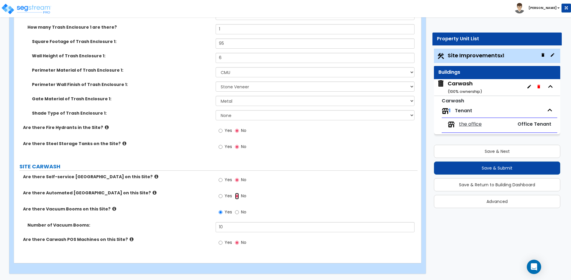
scroll to position [1918, 0]
click at [473, 90] on small "( 100 % ownership)" at bounding box center [464, 92] width 34 height 6
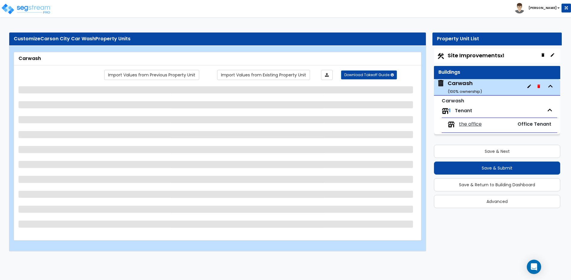
select select "1"
select select "2"
select select "1"
select select "4"
select select "2"
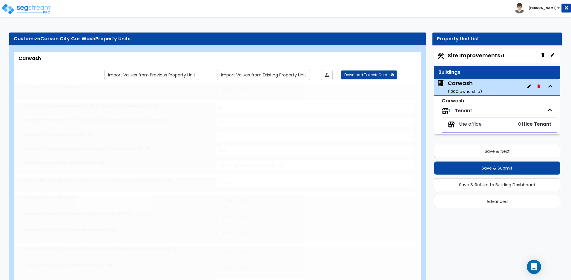
type input "1826"
type input "1"
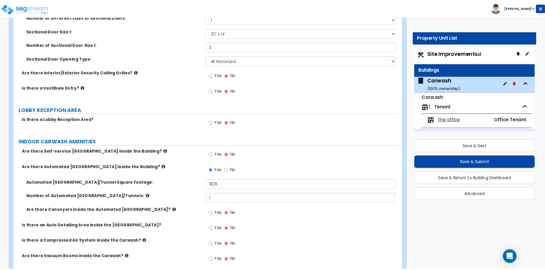
scroll to position [895, 0]
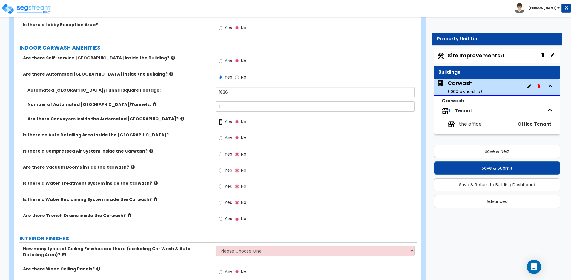
click at [221, 122] on input "Yes" at bounding box center [220, 122] width 4 height 7
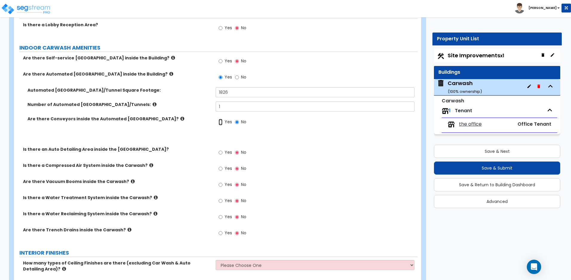
radio input "true"
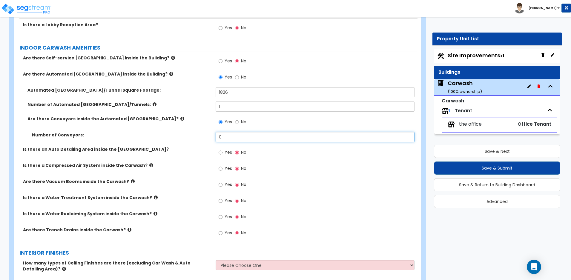
drag, startPoint x: 227, startPoint y: 139, endPoint x: 207, endPoint y: 140, distance: 20.0
click at [207, 140] on div "Number of Conveyors: 0" at bounding box center [215, 139] width 403 height 14
type input "1"
click at [169, 73] on icon at bounding box center [171, 74] width 4 height 4
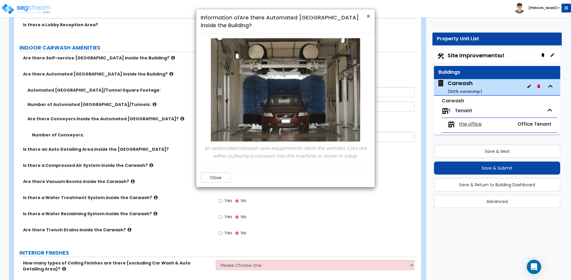
click at [370, 18] on span "×" at bounding box center [368, 16] width 4 height 9
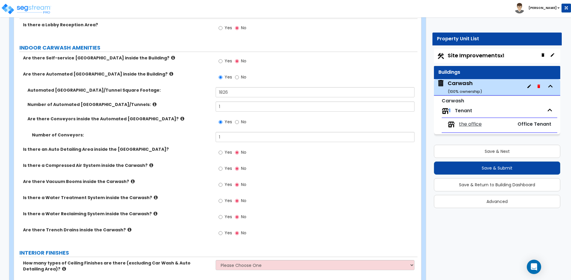
click at [149, 165] on icon at bounding box center [151, 165] width 4 height 4
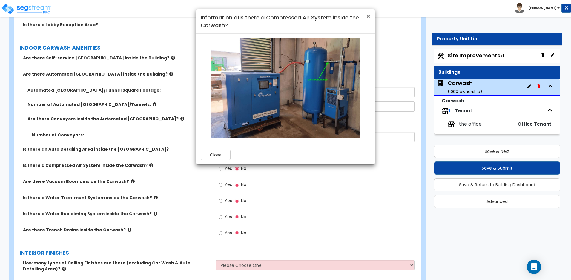
click at [367, 15] on span "×" at bounding box center [368, 16] width 4 height 9
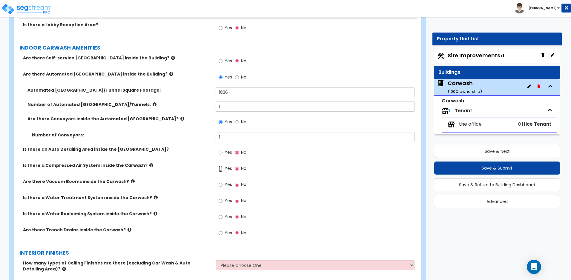
click at [222, 169] on input "Yes" at bounding box center [220, 168] width 4 height 7
radio input "true"
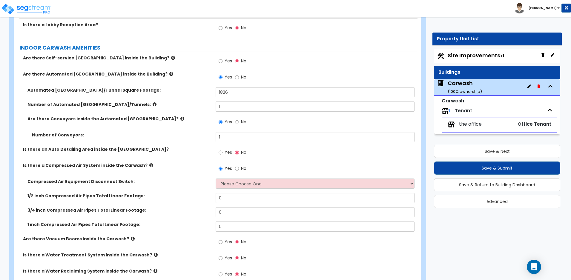
click at [140, 164] on label "Is there a Compressed Air System inside the Carwash?" at bounding box center [117, 165] width 188 height 6
drag, startPoint x: 140, startPoint y: 163, endPoint x: 20, endPoint y: 164, distance: 120.0
click at [20, 164] on div "Is there a Compressed Air System inside the Carwash?" at bounding box center [114, 165] width 201 height 6
copy label "Is there a Compressed Air System inside the Carwash?"
click at [569, 112] on div "Customize [GEOGRAPHIC_DATA] Car Wash Property Units Carwash Import Values from …" at bounding box center [285, 42] width 571 height 1823
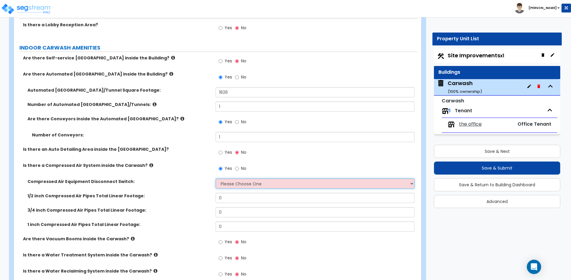
click at [250, 183] on select "Please Choose One 30-Amp 60-Amp 100-Amp 200-Amp" at bounding box center [315, 184] width 198 height 10
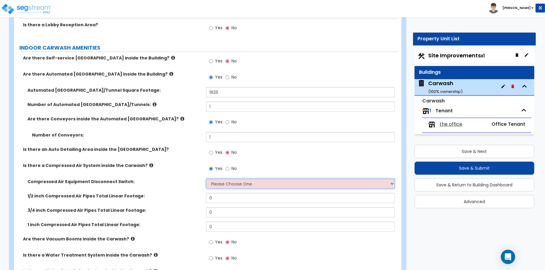
click at [236, 181] on select "Please Choose One 30-Amp 60-Amp 100-Amp 200-Amp" at bounding box center [300, 184] width 189 height 10
click at [147, 184] on label "Compressed Air Equipment Disconnect Switch:" at bounding box center [114, 182] width 174 height 6
click at [243, 183] on select "Please Choose One 30-Amp 60-Amp 100-Amp 200-Amp" at bounding box center [300, 184] width 189 height 10
select select "3"
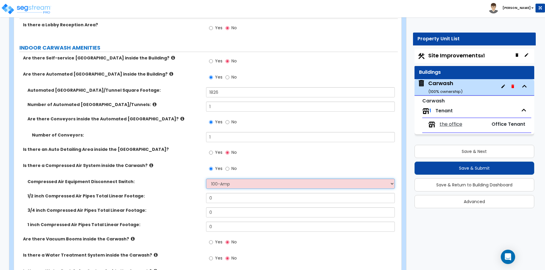
click at [206, 179] on select "Please Choose One 30-Amp 60-Amp 100-Amp 200-Amp" at bounding box center [300, 184] width 189 height 10
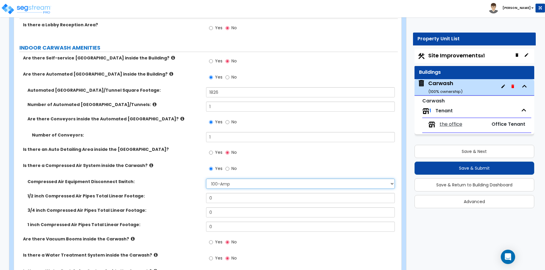
scroll to position [995, 0]
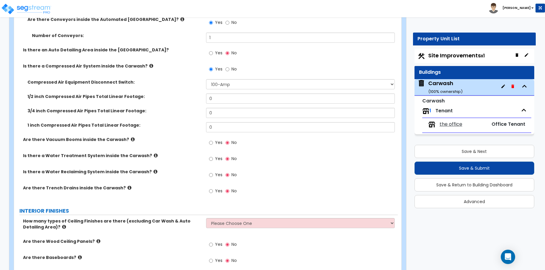
click at [208, 159] on div "Yes No" at bounding box center [223, 160] width 34 height 14
click at [210, 159] on input "Yes" at bounding box center [211, 159] width 4 height 7
radio input "true"
click at [213, 176] on input "Yes" at bounding box center [211, 175] width 4 height 7
radio input "true"
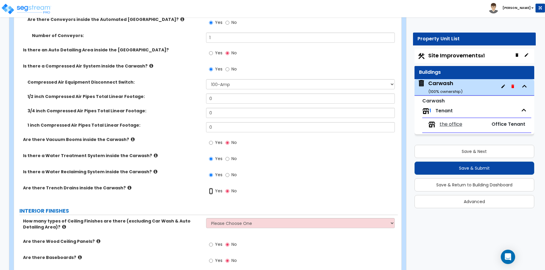
click at [210, 190] on input "Yes" at bounding box center [211, 191] width 4 height 7
radio input "true"
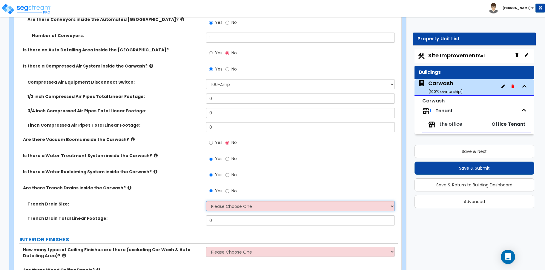
click at [220, 207] on select "Please Choose One 4" 8" 12"" at bounding box center [300, 206] width 189 height 10
click at [206, 201] on select "Please Choose One 4" 8" 12"" at bounding box center [300, 206] width 189 height 10
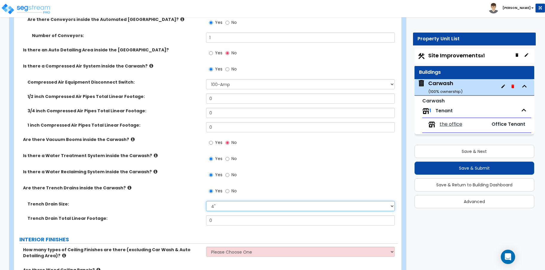
click at [218, 208] on select "Please Choose One 4" 8" 12"" at bounding box center [300, 206] width 189 height 10
select select "2"
click at [206, 201] on select "Please Choose One 4" 8" 12"" at bounding box center [300, 206] width 189 height 10
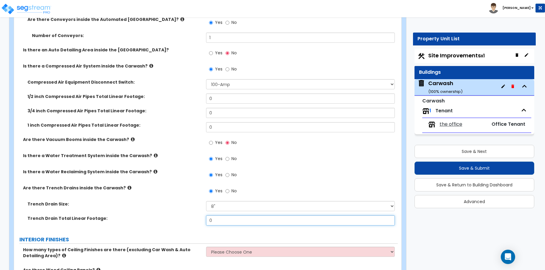
drag, startPoint x: 208, startPoint y: 223, endPoint x: 201, endPoint y: 222, distance: 7.5
click at [201, 222] on div "Trench Drain Total Linear Footage: 0" at bounding box center [206, 222] width 384 height 14
type input "2"
click at [191, 204] on label "Trench Drain Size:" at bounding box center [114, 204] width 174 height 6
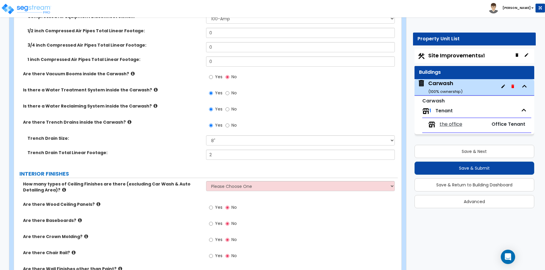
scroll to position [1095, 0]
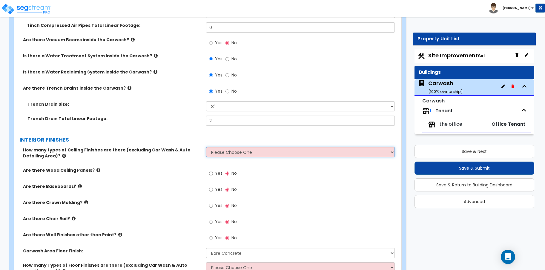
click at [236, 153] on select "Please Choose One 1 2 3" at bounding box center [300, 152] width 189 height 10
select select "1"
click at [206, 147] on select "Please Choose One 1 2 3" at bounding box center [300, 152] width 189 height 10
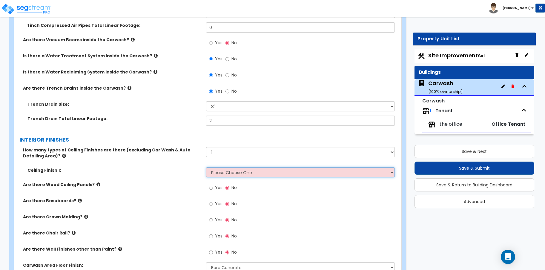
click at [230, 169] on select "Please Choose One Drop Ceiling Open Ceiling Drywall Ceiling" at bounding box center [300, 172] width 189 height 10
select select "1"
click at [206, 167] on select "Please Choose One Drop Ceiling Open Ceiling Drywall Ceiling" at bounding box center [300, 172] width 189 height 10
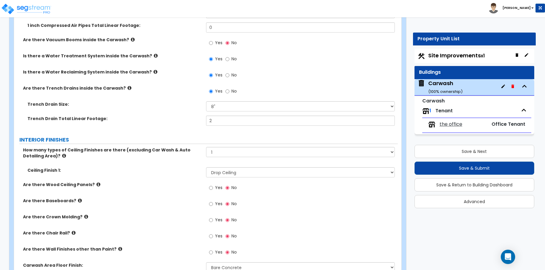
click at [96, 184] on icon at bounding box center [98, 184] width 4 height 4
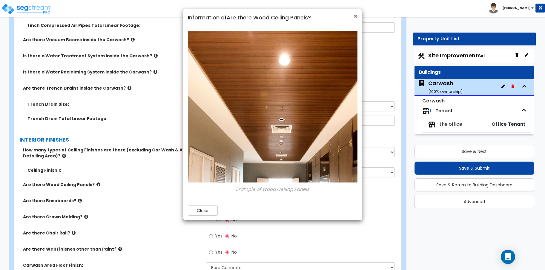
click at [356, 16] on span "×" at bounding box center [355, 16] width 4 height 9
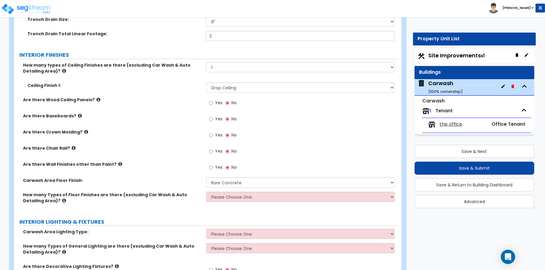
scroll to position [1194, 0]
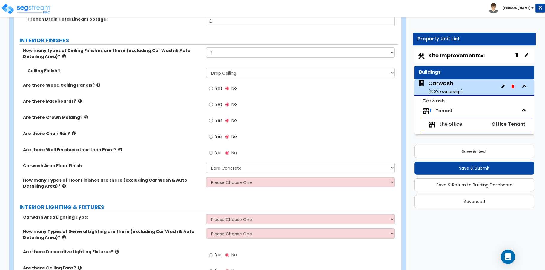
click at [72, 132] on icon at bounding box center [74, 133] width 4 height 4
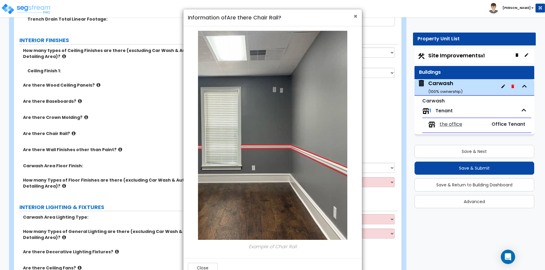
click at [353, 15] on span "×" at bounding box center [355, 16] width 4 height 9
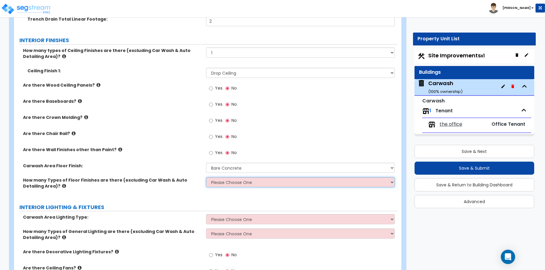
click at [224, 181] on select "Please Choose One 1 2 3" at bounding box center [300, 182] width 189 height 10
select select "1"
click at [206, 177] on select "Please Choose One 1 2 3" at bounding box center [300, 182] width 189 height 10
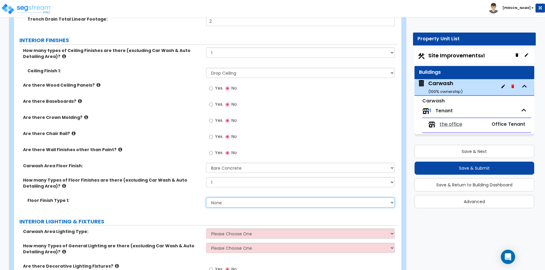
click at [219, 201] on select "None Tile Flooring Hardwood Flooring Resilient Laminate Flooring VCT Flooring S…" at bounding box center [300, 202] width 189 height 10
click at [206, 197] on select "None Tile Flooring Hardwood Flooring Resilient Laminate Flooring VCT Flooring S…" at bounding box center [300, 202] width 189 height 10
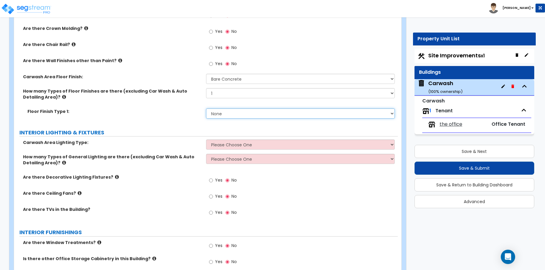
scroll to position [1293, 0]
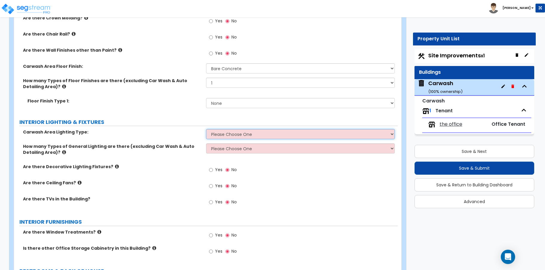
click at [229, 133] on select "Please Choose One High Bay LED High Bay Fluorescent High Bay Metal halide Wall …" at bounding box center [300, 134] width 189 height 10
click at [257, 131] on select "Please Choose One High Bay LED High Bay Fluorescent High Bay Metal halide Wall …" at bounding box center [300, 134] width 189 height 10
select select "2"
click at [206, 129] on select "Please Choose One High Bay LED High Bay Fluorescent High Bay Metal halide Wall …" at bounding box center [300, 134] width 189 height 10
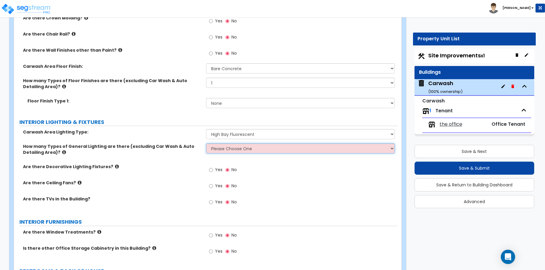
click at [248, 148] on select "Please Choose One 1 2 3" at bounding box center [300, 148] width 189 height 10
select select "1"
click at [206, 143] on select "Please Choose One 1 2 3" at bounding box center [300, 148] width 189 height 10
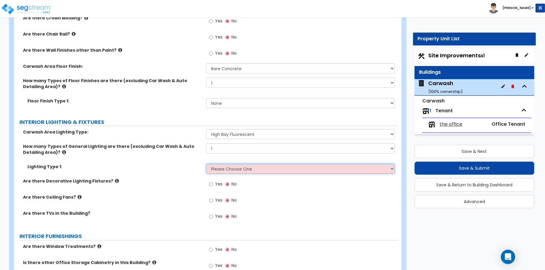
click at [244, 169] on select "Please Choose One LED Surface-Mounted LED Recessed Fluorescent Surface-Mounted …" at bounding box center [300, 169] width 189 height 10
select select "3"
click at [206, 164] on select "Please Choose One LED Surface-Mounted LED Recessed Fluorescent Surface-Mounted …" at bounding box center [300, 169] width 189 height 10
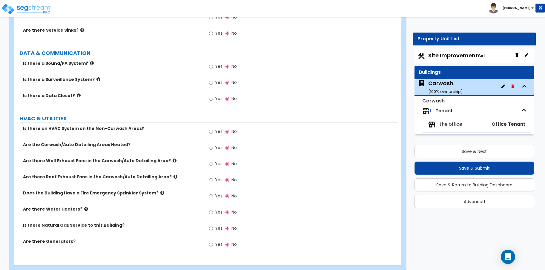
scroll to position [1651, 0]
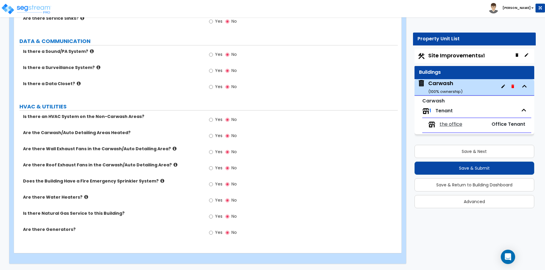
click at [457, 109] on div "1 Tenant" at bounding box center [476, 110] width 109 height 13
click at [457, 110] on div "1 Tenant" at bounding box center [476, 110] width 109 height 13
click at [474, 126] on div "the office" at bounding box center [454, 124] width 53 height 7
click at [455, 127] on span "the office" at bounding box center [450, 124] width 23 height 7
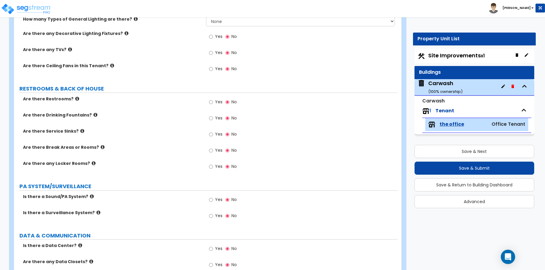
scroll to position [597, 0]
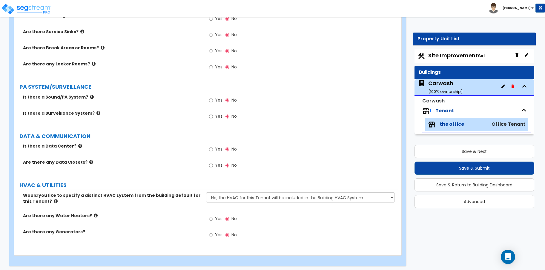
click at [445, 89] on small "( 100 % ownership)" at bounding box center [445, 92] width 34 height 6
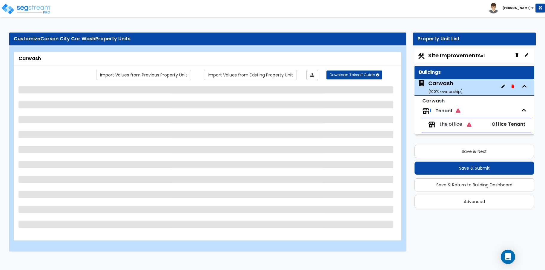
scroll to position [0, 0]
select select "1"
select select "2"
select select "1"
select select "4"
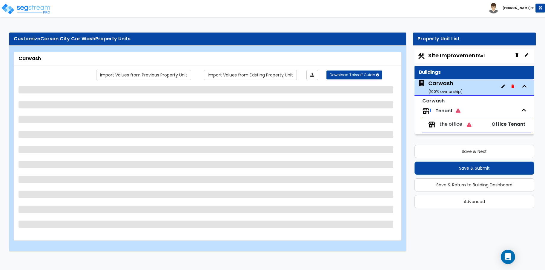
select select "2"
select select "3"
select select "2"
select select "1"
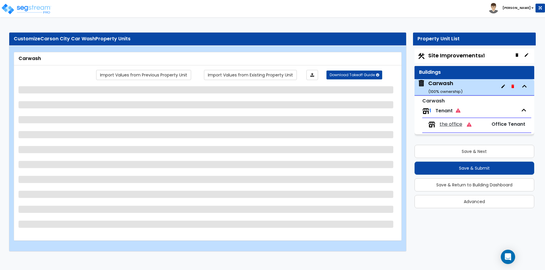
select select "1"
select select "2"
select select "1"
select select "3"
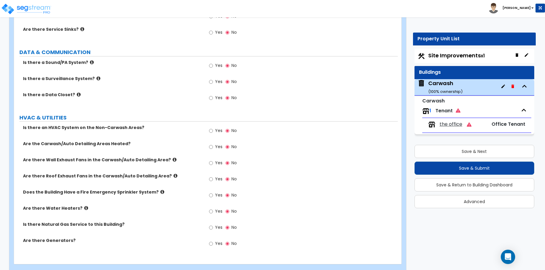
scroll to position [1651, 0]
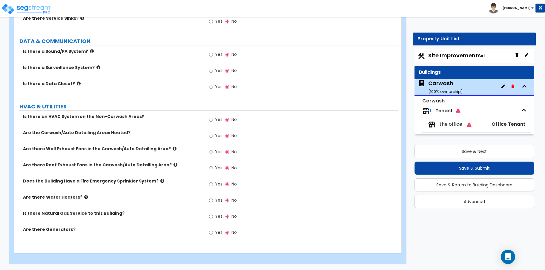
click at [173, 147] on icon at bounding box center [175, 148] width 4 height 4
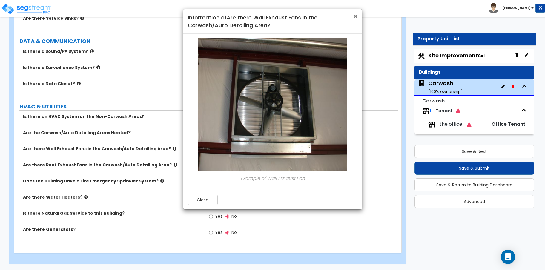
click at [355, 16] on span "×" at bounding box center [355, 16] width 4 height 9
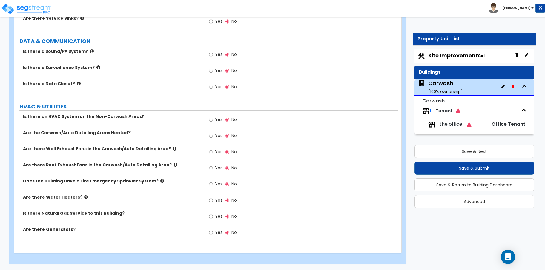
click at [173, 164] on icon at bounding box center [175, 164] width 4 height 4
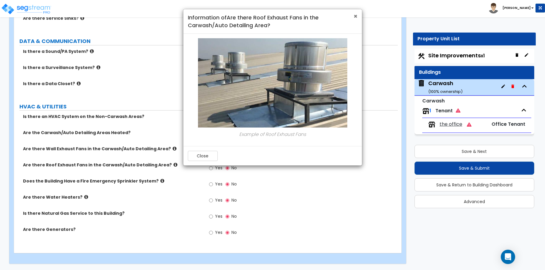
click at [357, 16] on span "×" at bounding box center [355, 16] width 4 height 9
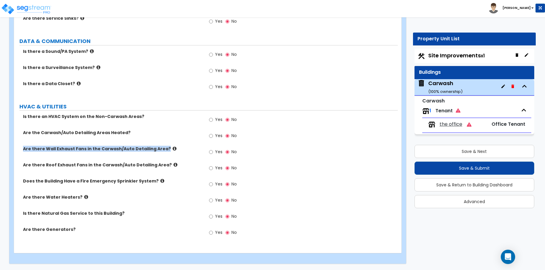
drag, startPoint x: 161, startPoint y: 148, endPoint x: 21, endPoint y: 153, distance: 140.4
click at [21, 153] on div "Are there Wall Exhaust Fans in the Carwash/Auto Detailing Area? Yes No" at bounding box center [206, 154] width 384 height 16
copy label "Are there Wall Exhaust Fans in the Carwash/Auto Detailing Area?"
click at [212, 152] on input "Yes" at bounding box center [211, 152] width 4 height 7
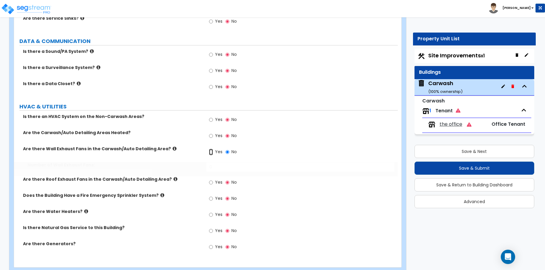
radio input "true"
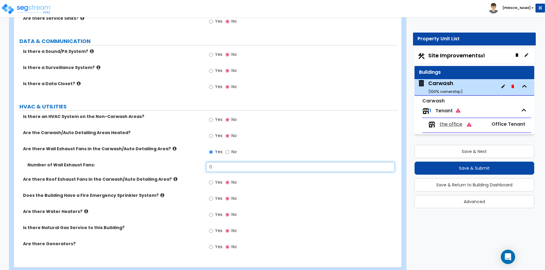
drag, startPoint x: 219, startPoint y: 166, endPoint x: 193, endPoint y: 164, distance: 26.6
click at [193, 164] on div "Number of Wall Exhaust Fans: 0" at bounding box center [206, 169] width 384 height 14
type input "3"
click at [173, 177] on icon at bounding box center [175, 179] width 4 height 4
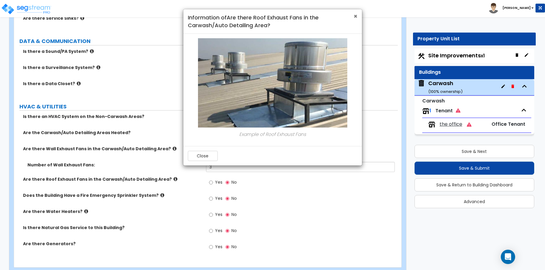
click at [354, 17] on span "×" at bounding box center [355, 16] width 4 height 9
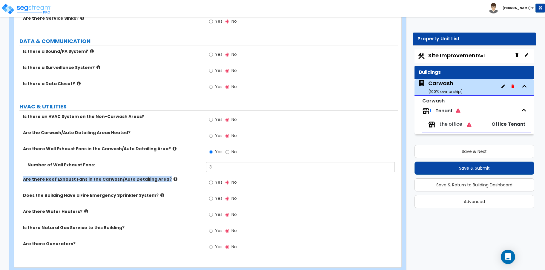
drag, startPoint x: 162, startPoint y: 179, endPoint x: 14, endPoint y: 181, distance: 148.1
click at [14, 181] on div "Are there Roof Exhaust Fans in the Carwash/Auto Detailing Area?" at bounding box center [110, 179] width 192 height 6
copy label "Are there Roof Exhaust Fans in the Carwash/Auto Detailing Area?"
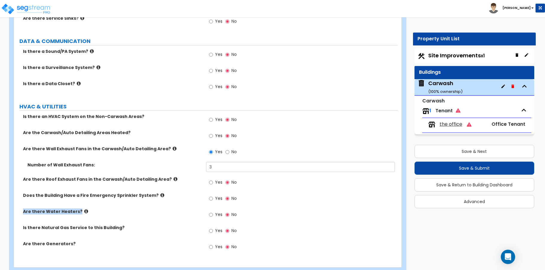
drag, startPoint x: 77, startPoint y: 211, endPoint x: 20, endPoint y: 210, distance: 57.3
click at [20, 210] on div "Are there Water Heaters?" at bounding box center [110, 211] width 192 height 6
copy label "Are there Water Heaters?"
click at [84, 211] on icon at bounding box center [86, 211] width 4 height 4
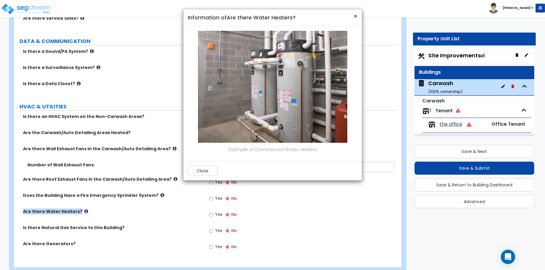
click at [356, 17] on span "×" at bounding box center [355, 16] width 4 height 9
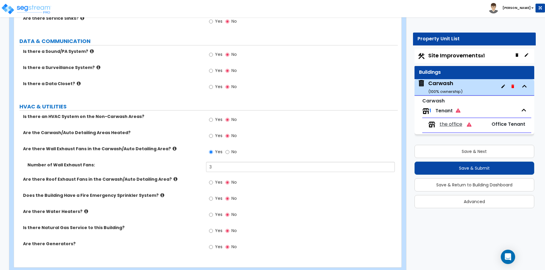
click at [208, 184] on div "Yes No" at bounding box center [223, 183] width 34 height 14
click at [211, 182] on input "Yes" at bounding box center [211, 182] width 4 height 7
radio input "true"
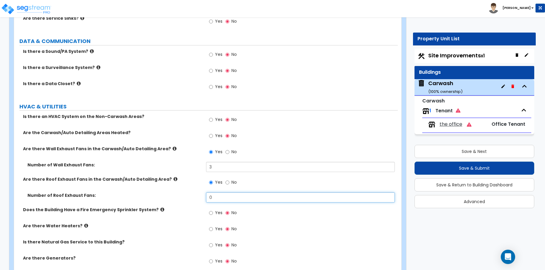
drag, startPoint x: 223, startPoint y: 197, endPoint x: 189, endPoint y: 196, distance: 33.7
click at [189, 196] on div "Number of Roof Exhaust Fans: 0" at bounding box center [206, 199] width 384 height 14
type input "2"
click at [211, 228] on input "Yes" at bounding box center [211, 229] width 4 height 7
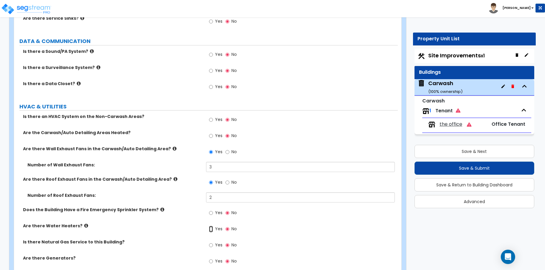
radio input "true"
click at [84, 225] on icon at bounding box center [86, 225] width 4 height 4
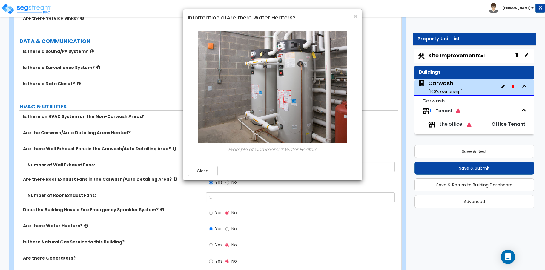
click at [352, 16] on h4 "Information of Are there Water Heaters?" at bounding box center [273, 18] width 170 height 8
click at [353, 16] on span "×" at bounding box center [355, 16] width 4 height 9
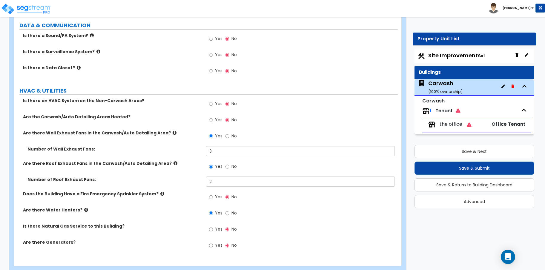
scroll to position [1680, 0]
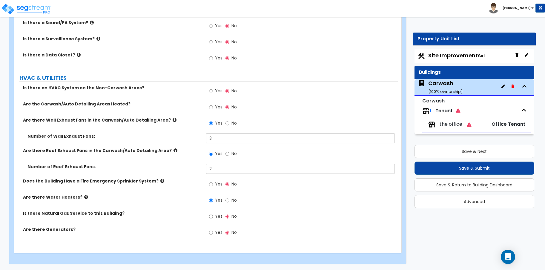
click at [160, 180] on icon at bounding box center [162, 181] width 4 height 4
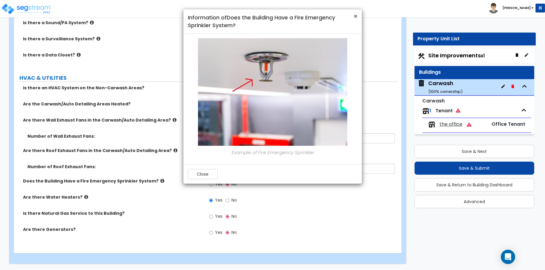
click at [354, 14] on span "×" at bounding box center [355, 16] width 4 height 9
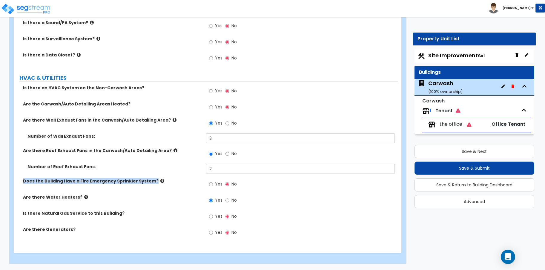
drag, startPoint x: 150, startPoint y: 181, endPoint x: 15, endPoint y: 182, distance: 134.9
click at [15, 182] on div "Does the Building Have a Fire Emergency Sprinkler System?" at bounding box center [110, 181] width 192 height 6
copy label "Does the Building Have a Fire Emergency Sprinkler System?"
drag, startPoint x: 4, startPoint y: 176, endPoint x: 9, endPoint y: 174, distance: 5.3
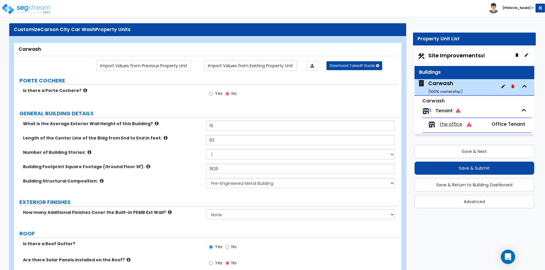
scroll to position [0, 0]
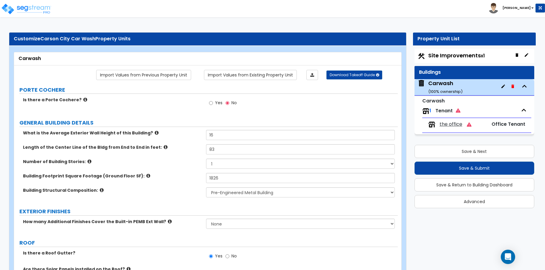
click at [459, 124] on span "the office" at bounding box center [450, 124] width 23 height 7
